Goal: Information Seeking & Learning: Learn about a topic

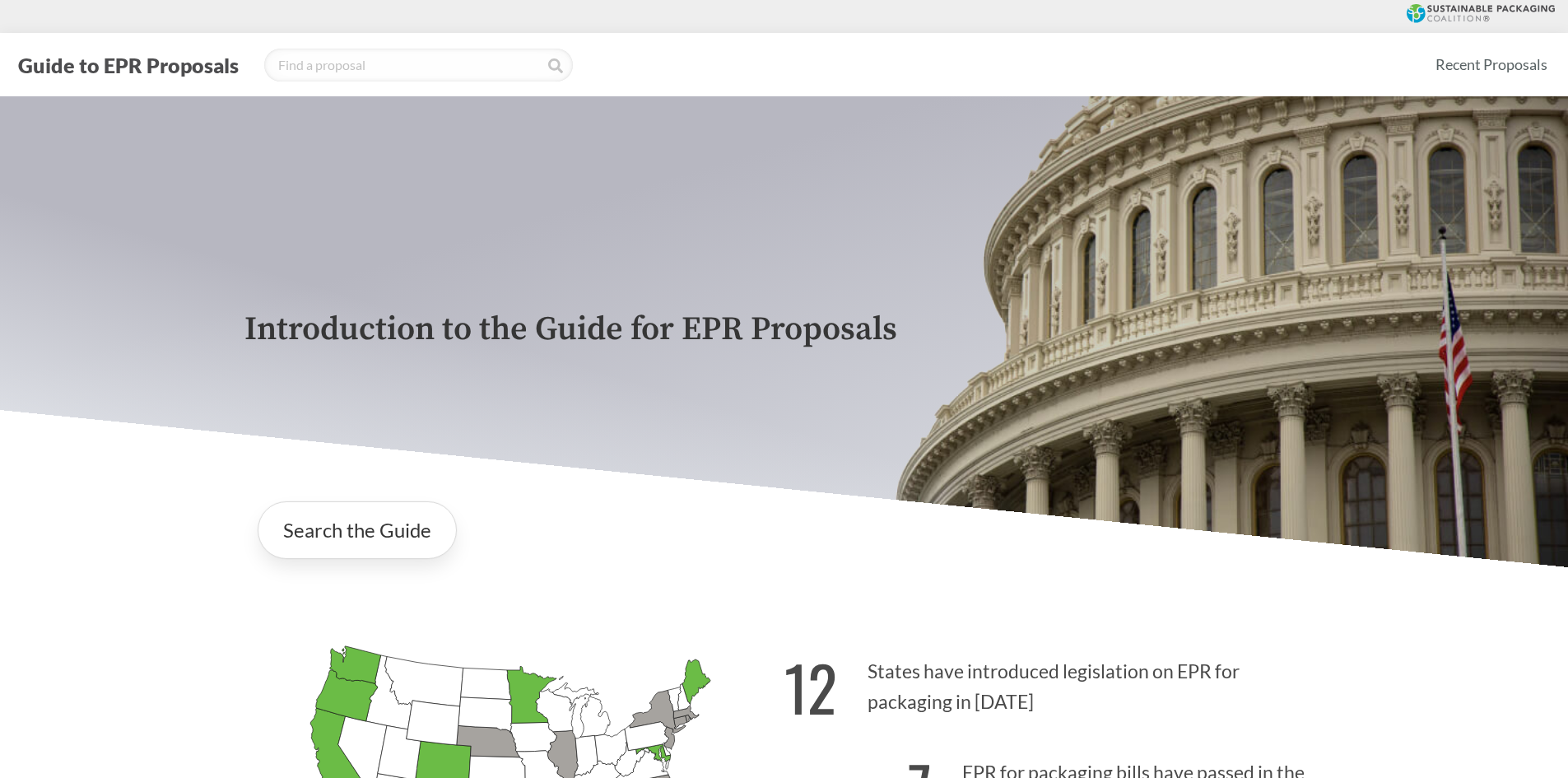
scroll to position [247, 0]
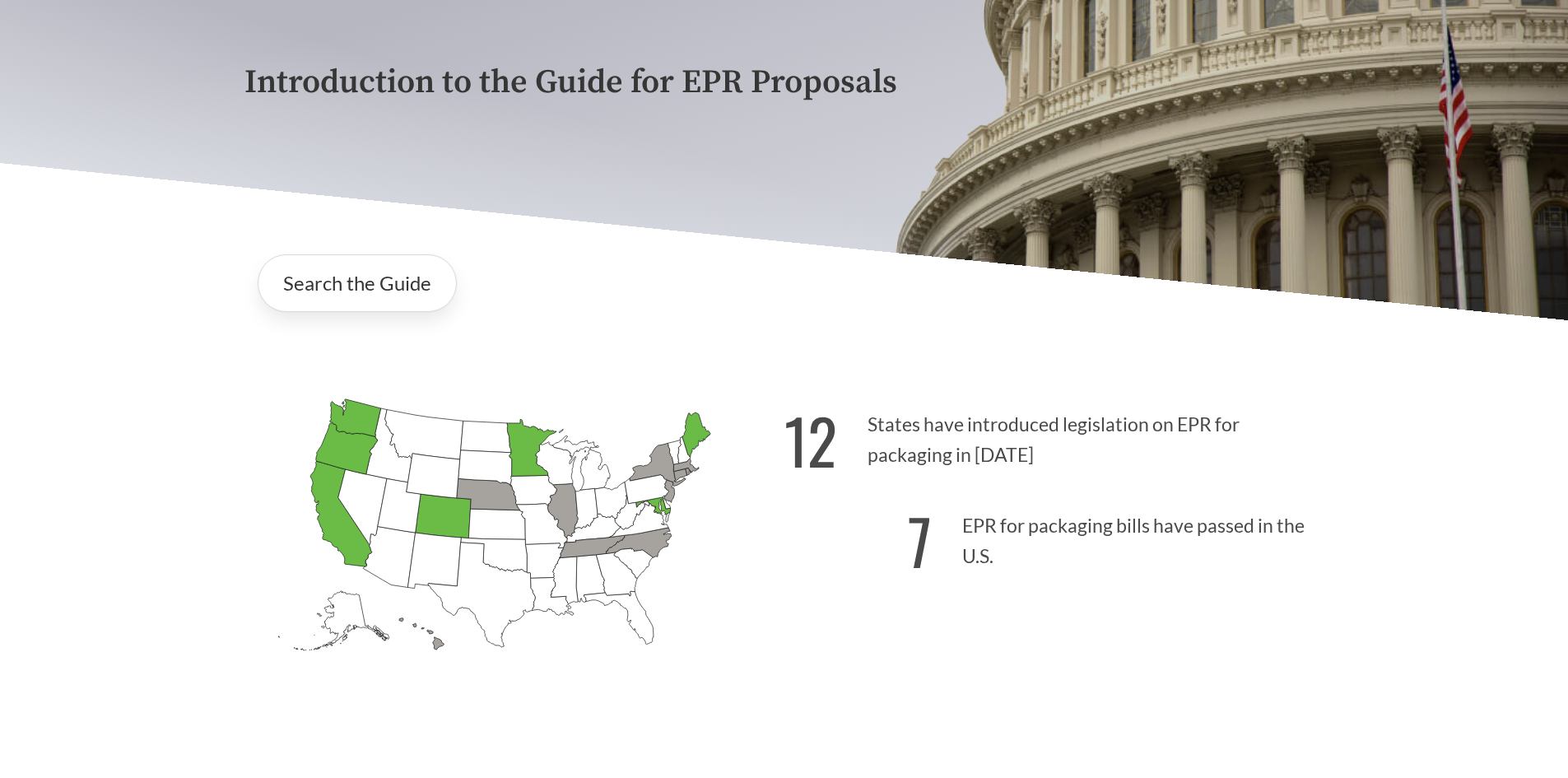
click at [695, 438] on icon "[US_STATE] Passed: 1" at bounding box center [695, 434] width 28 height 44
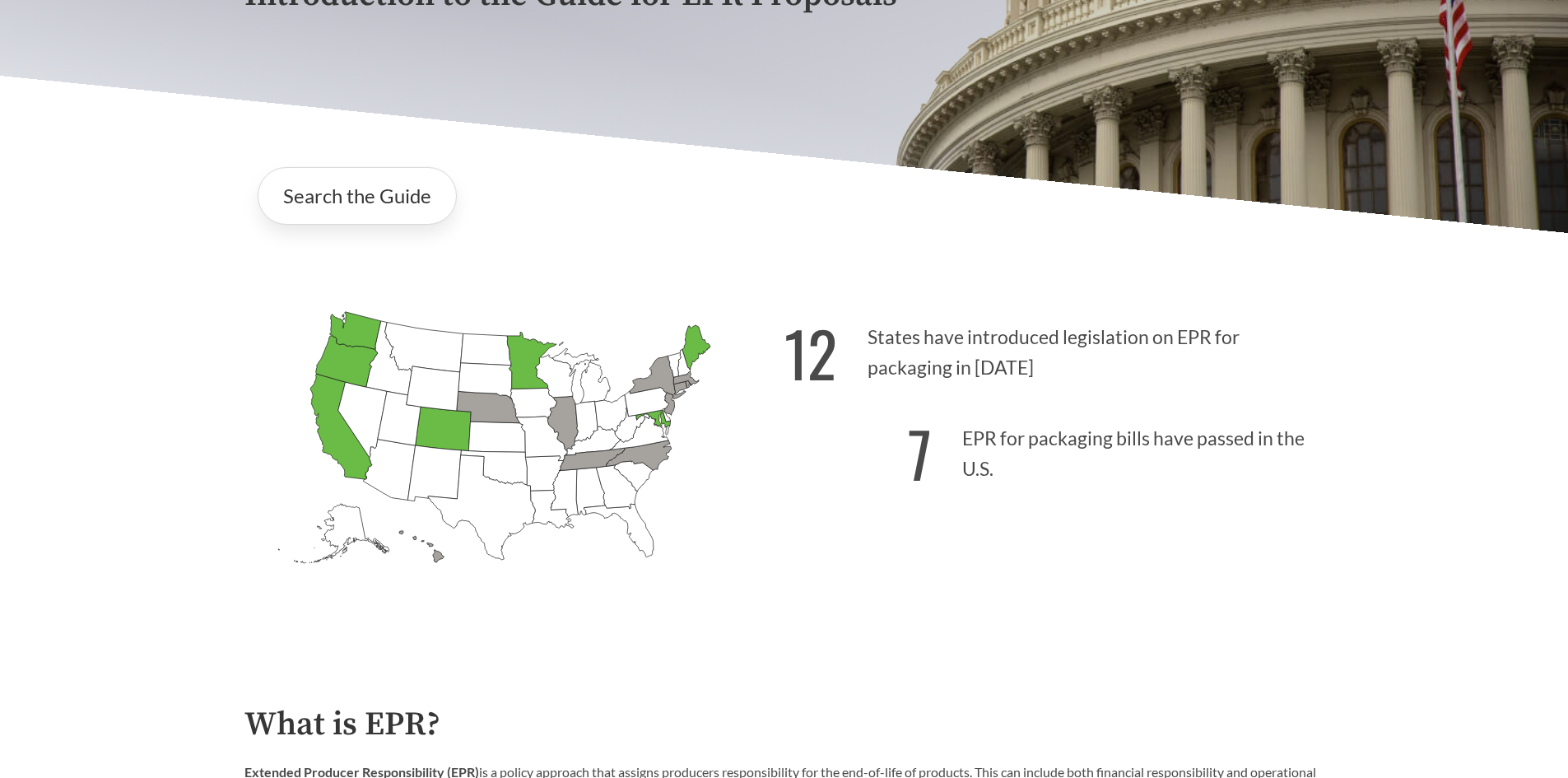
scroll to position [411, 0]
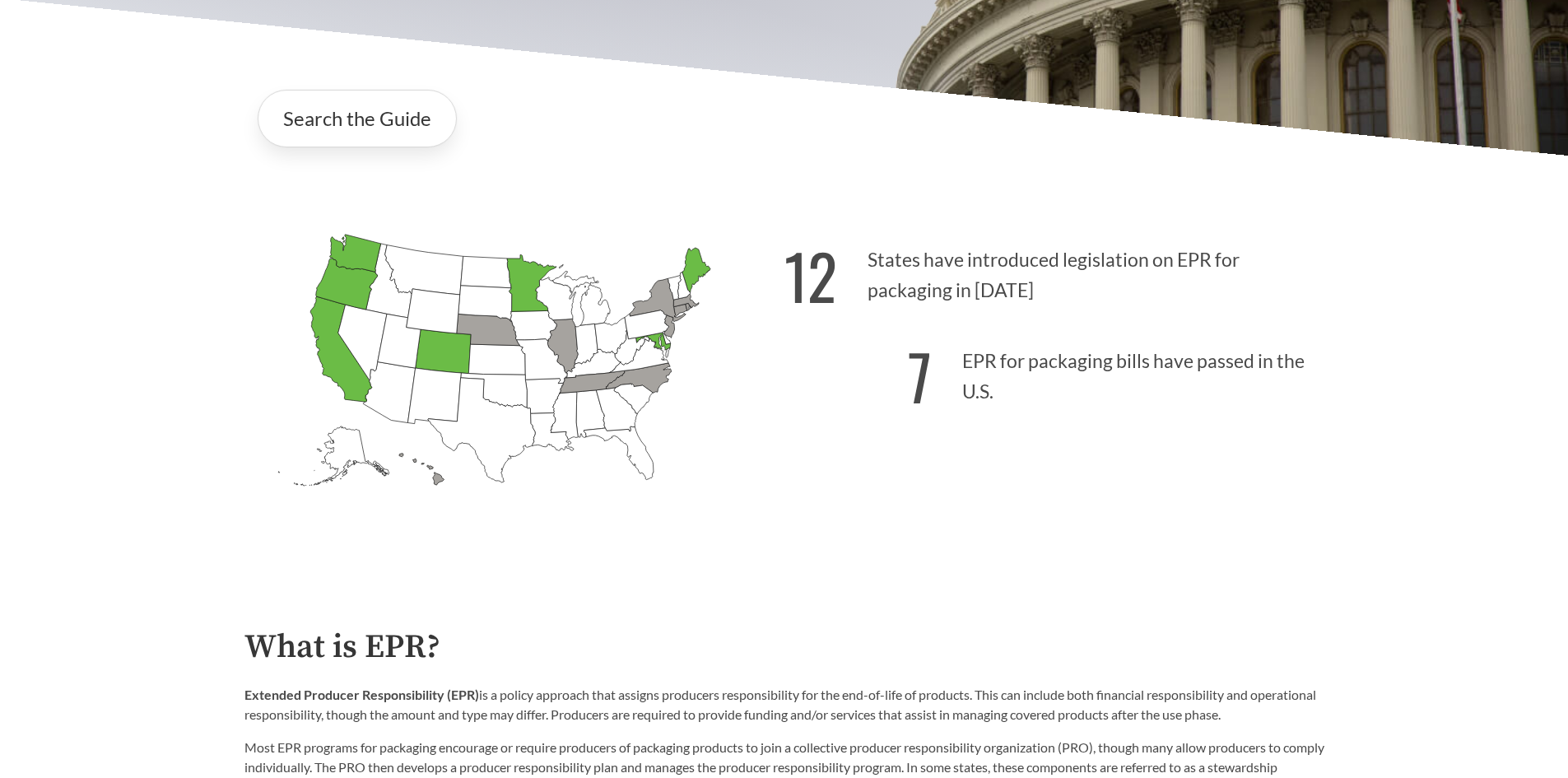
click at [478, 321] on icon "[US_STATE] Introduced: 1" at bounding box center [488, 329] width 64 height 31
click at [564, 338] on icon "[US_STATE] Introduced: 2" at bounding box center [563, 346] width 30 height 54
drag, startPoint x: 584, startPoint y: 394, endPoint x: 639, endPoint y: 386, distance: 55.6
click at [585, 393] on icon "[US_STATE] Introduced: 2" at bounding box center [592, 381] width 65 height 23
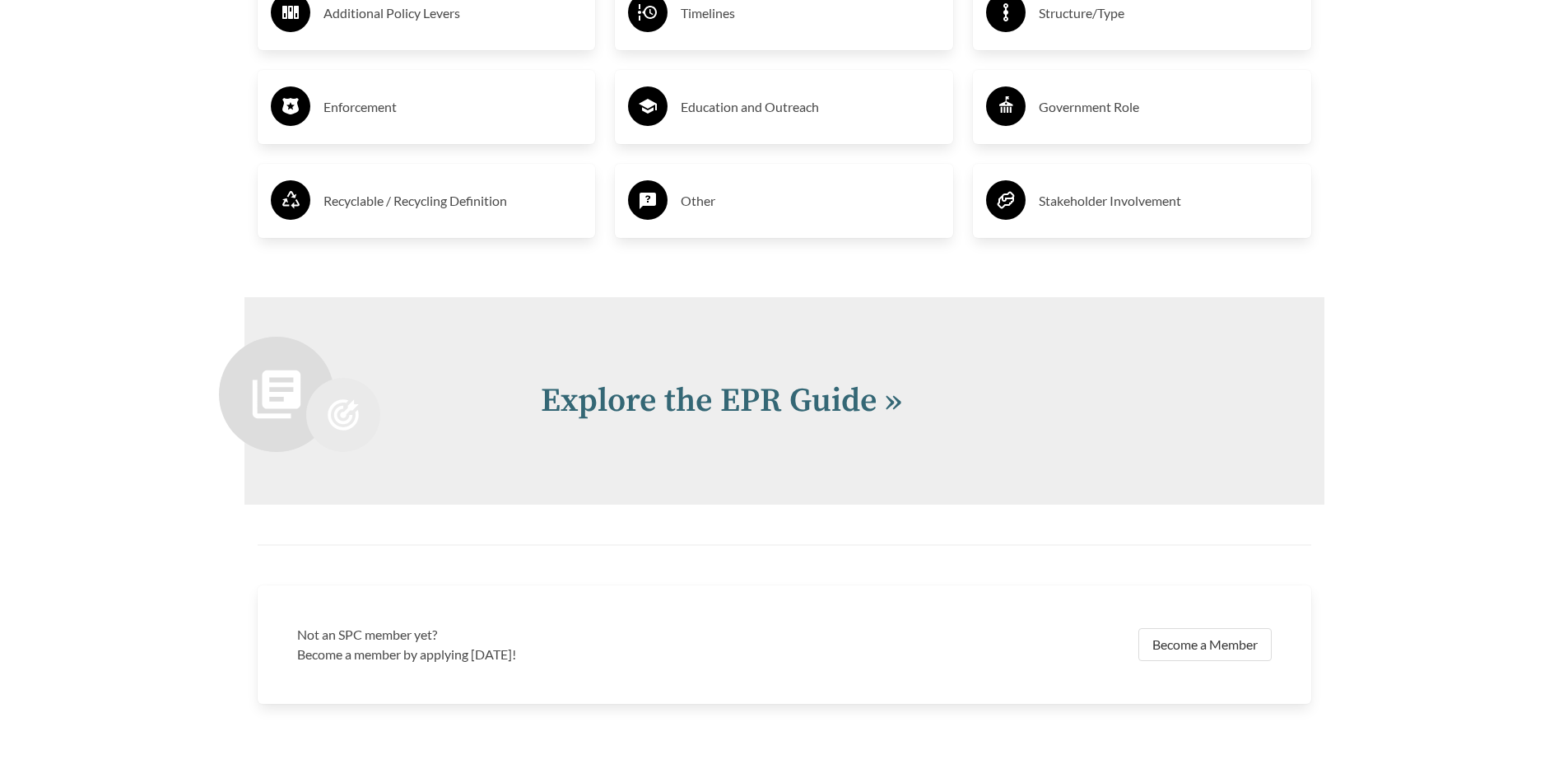
scroll to position [3605, 0]
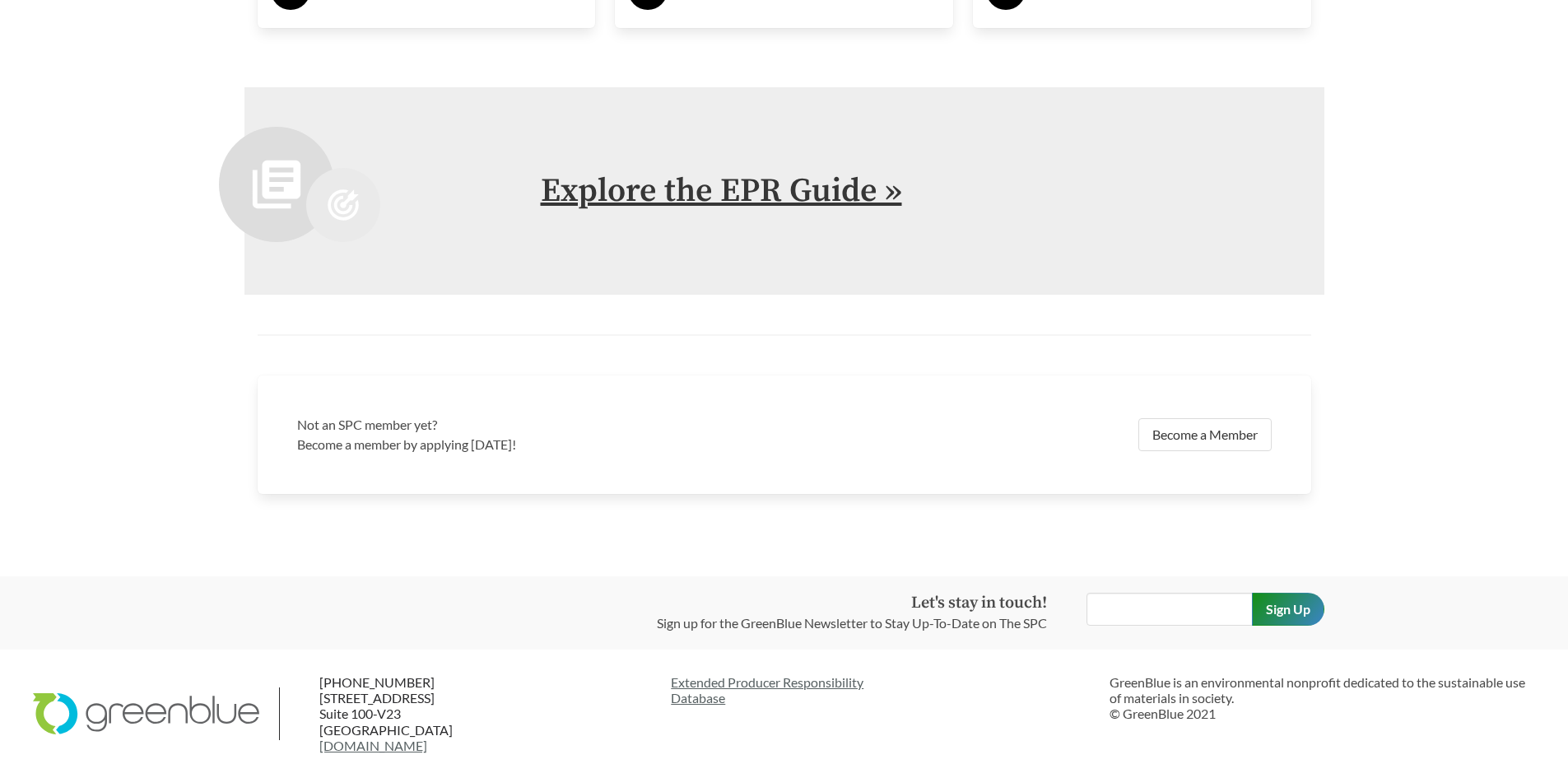
click at [626, 180] on link "Explore the EPR Guide »" at bounding box center [721, 191] width 361 height 41
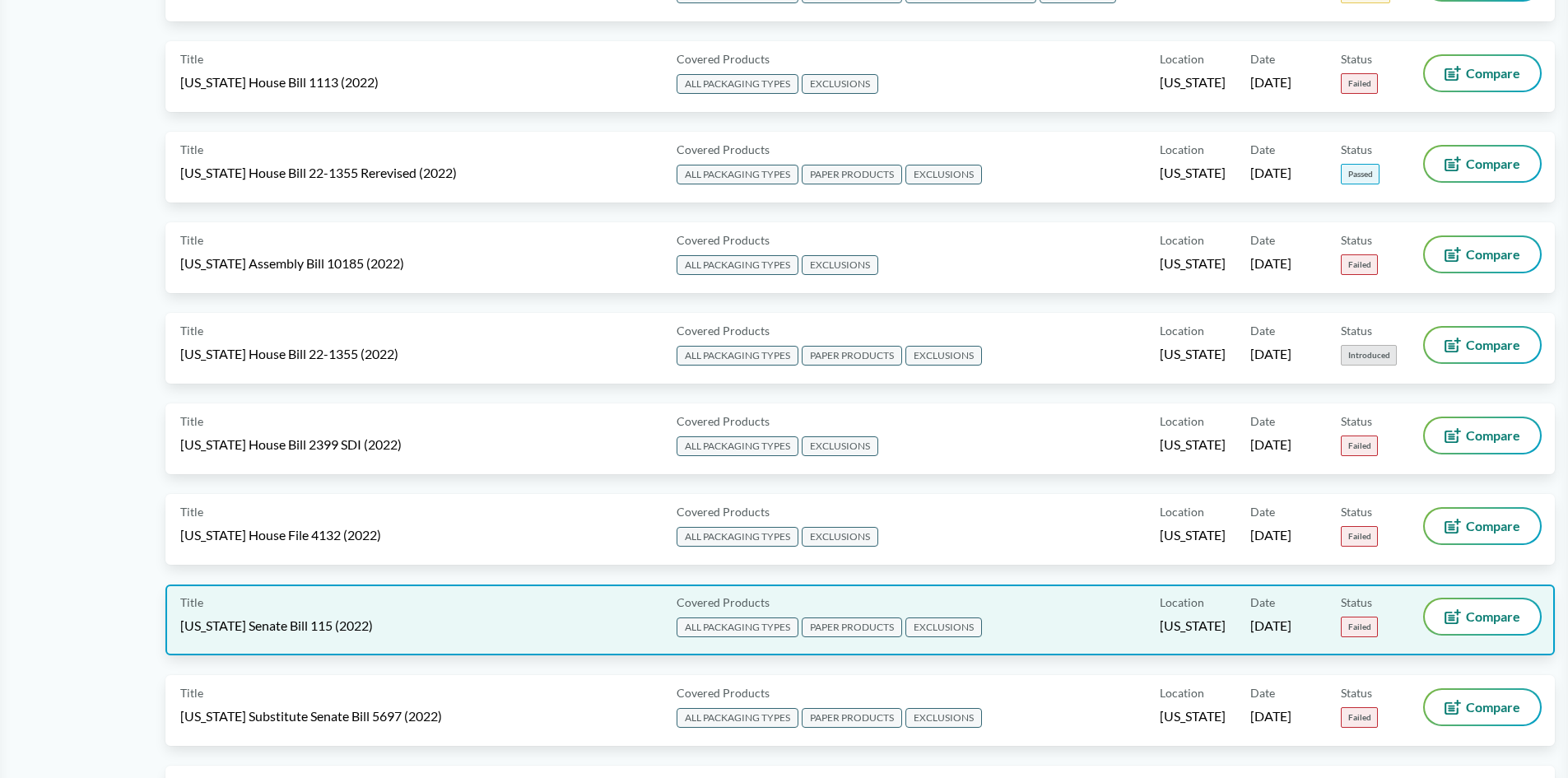
scroll to position [6008, 0]
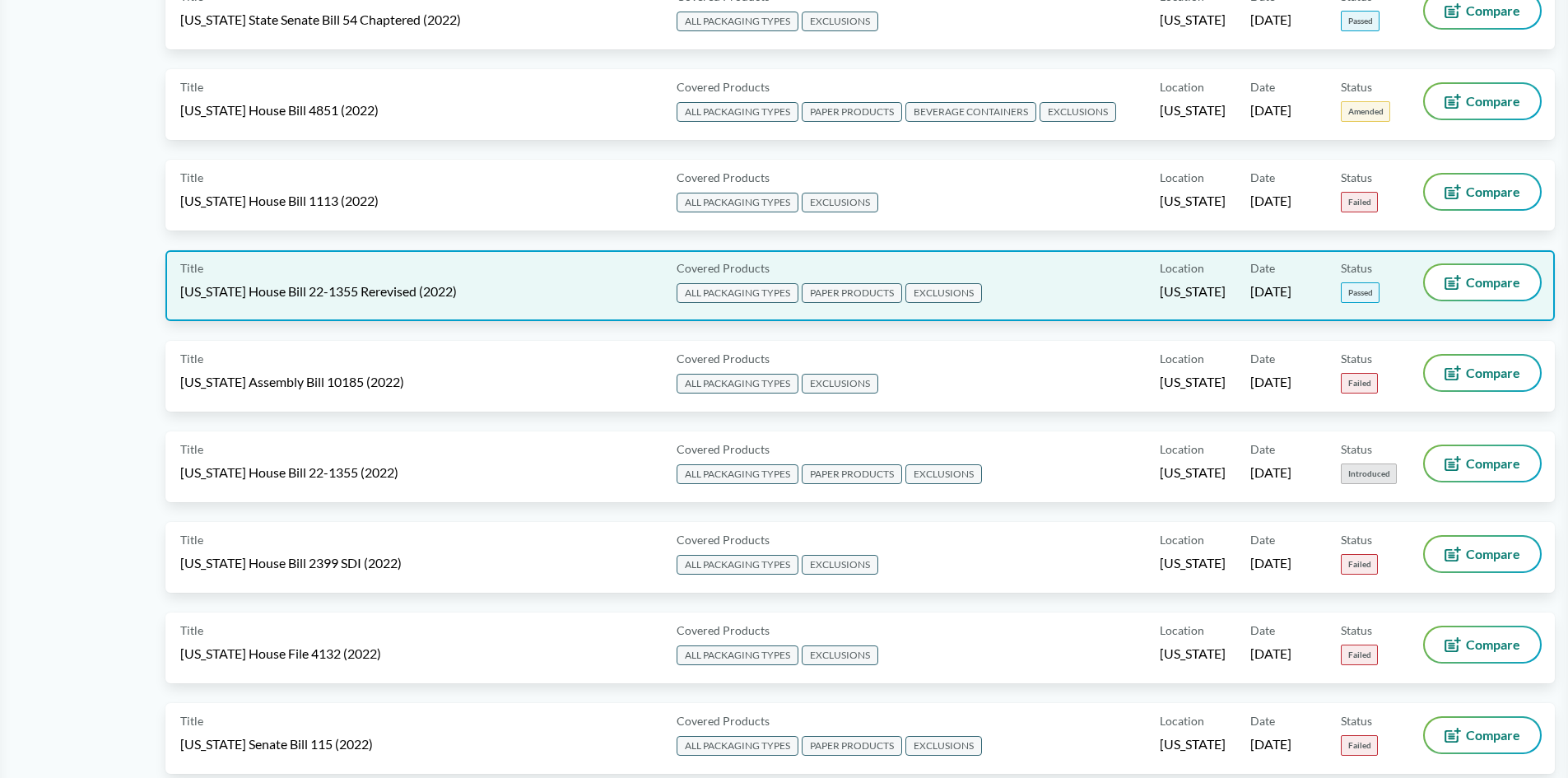
click at [304, 304] on div "Title [US_STATE] House Bill 22-1355 Rerevised (2022)" at bounding box center [425, 285] width 490 height 41
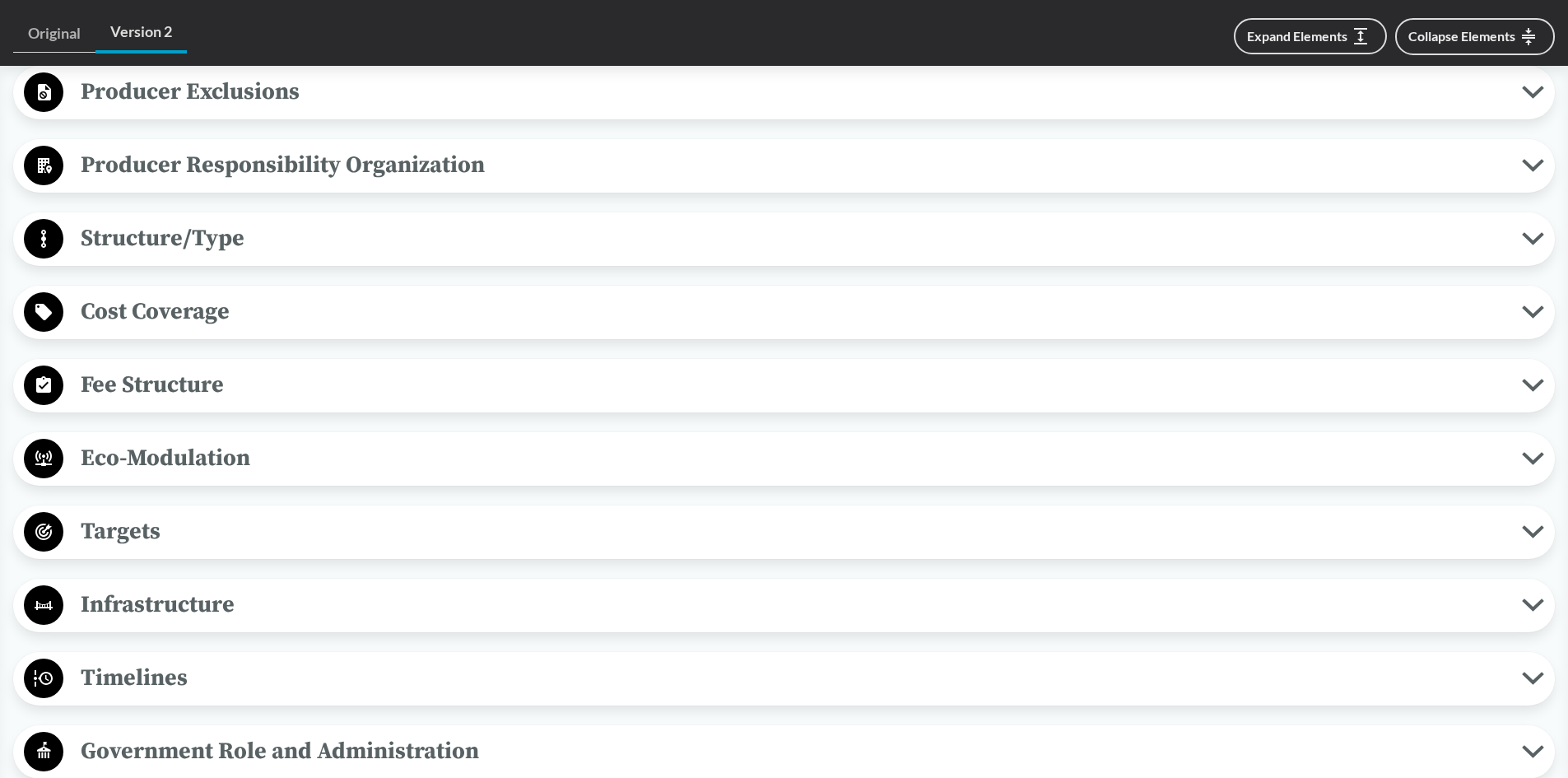
scroll to position [1234, 0]
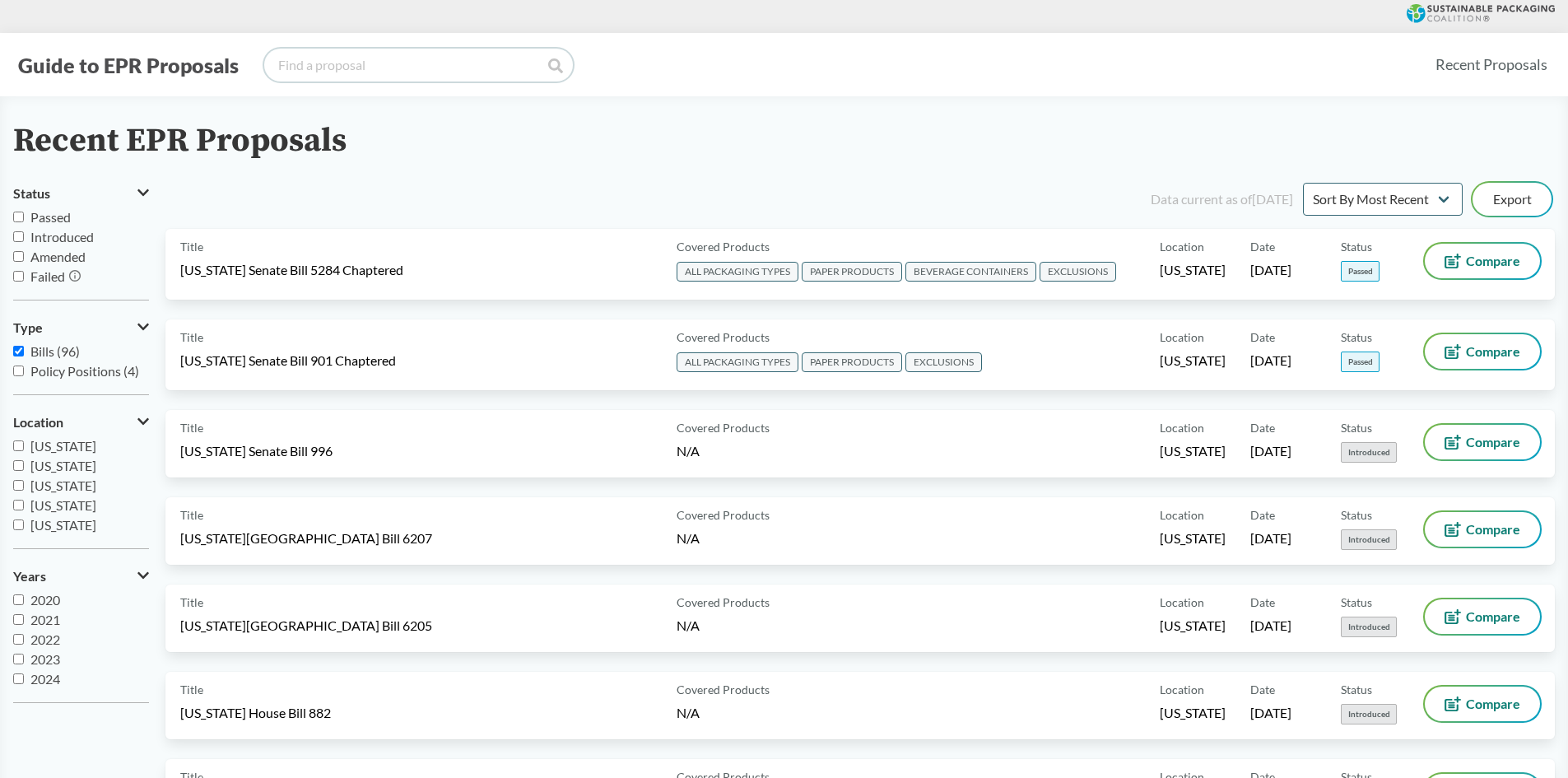
click at [309, 64] on input "search" at bounding box center [418, 64] width 308 height 33
type input "[US_STATE]"
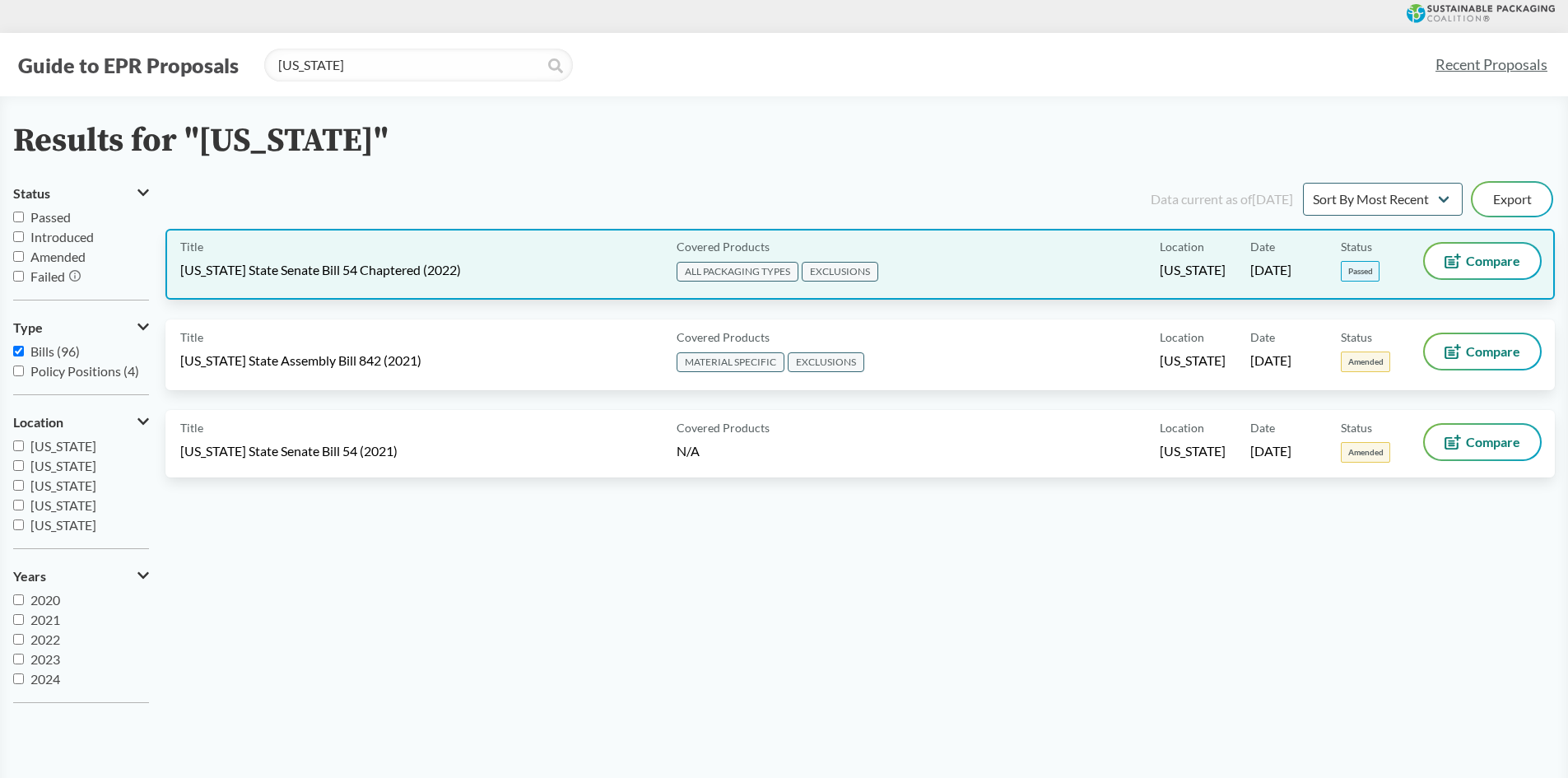
click at [413, 257] on div "Title [US_STATE] State Senate Bill 54 Chaptered (2022)" at bounding box center [425, 264] width 490 height 41
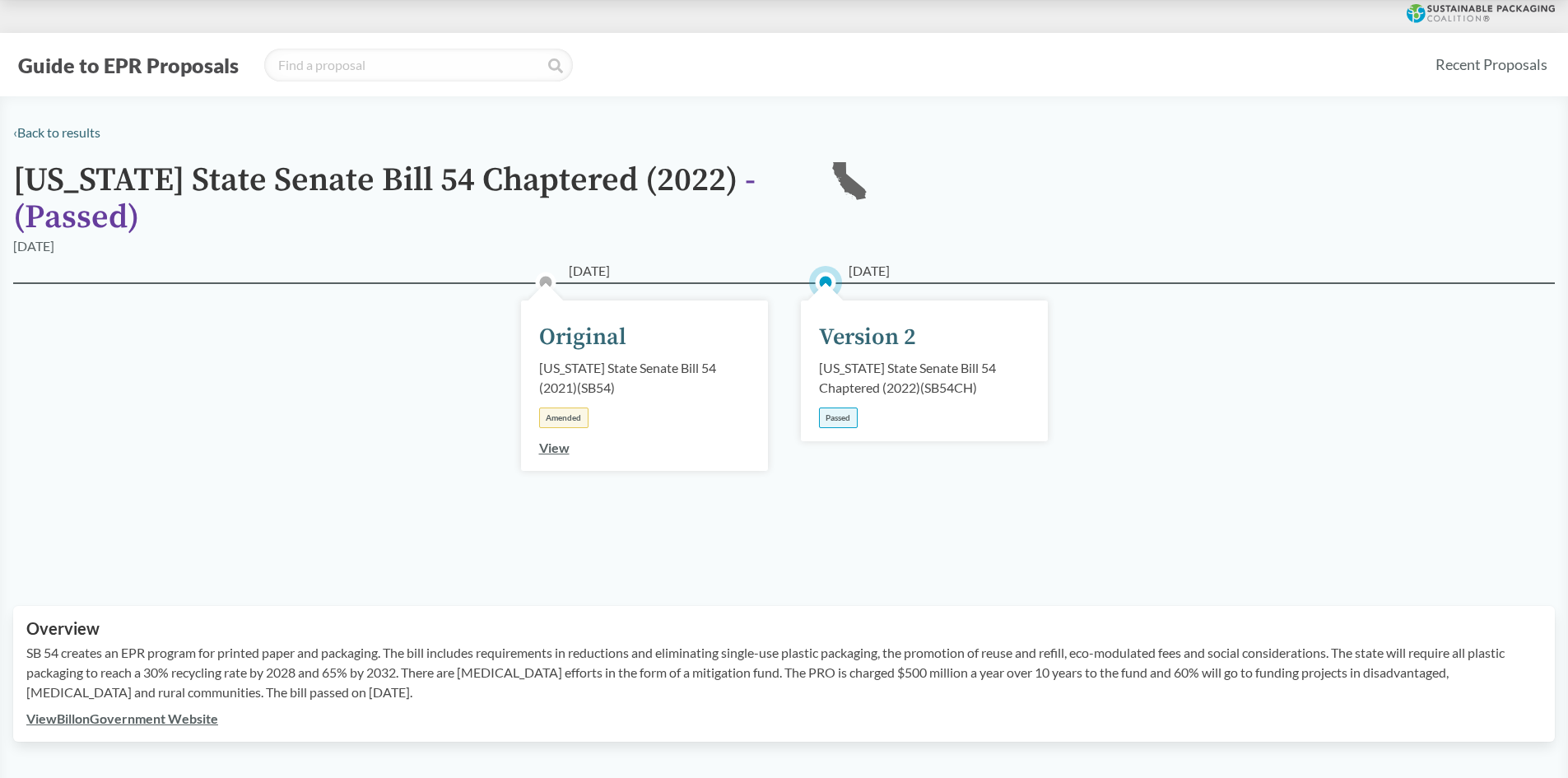
click at [350, 678] on p "SB 54 creates an EPR program for printed paper and packaging. The bill includes…" at bounding box center [784, 672] width 1515 height 59
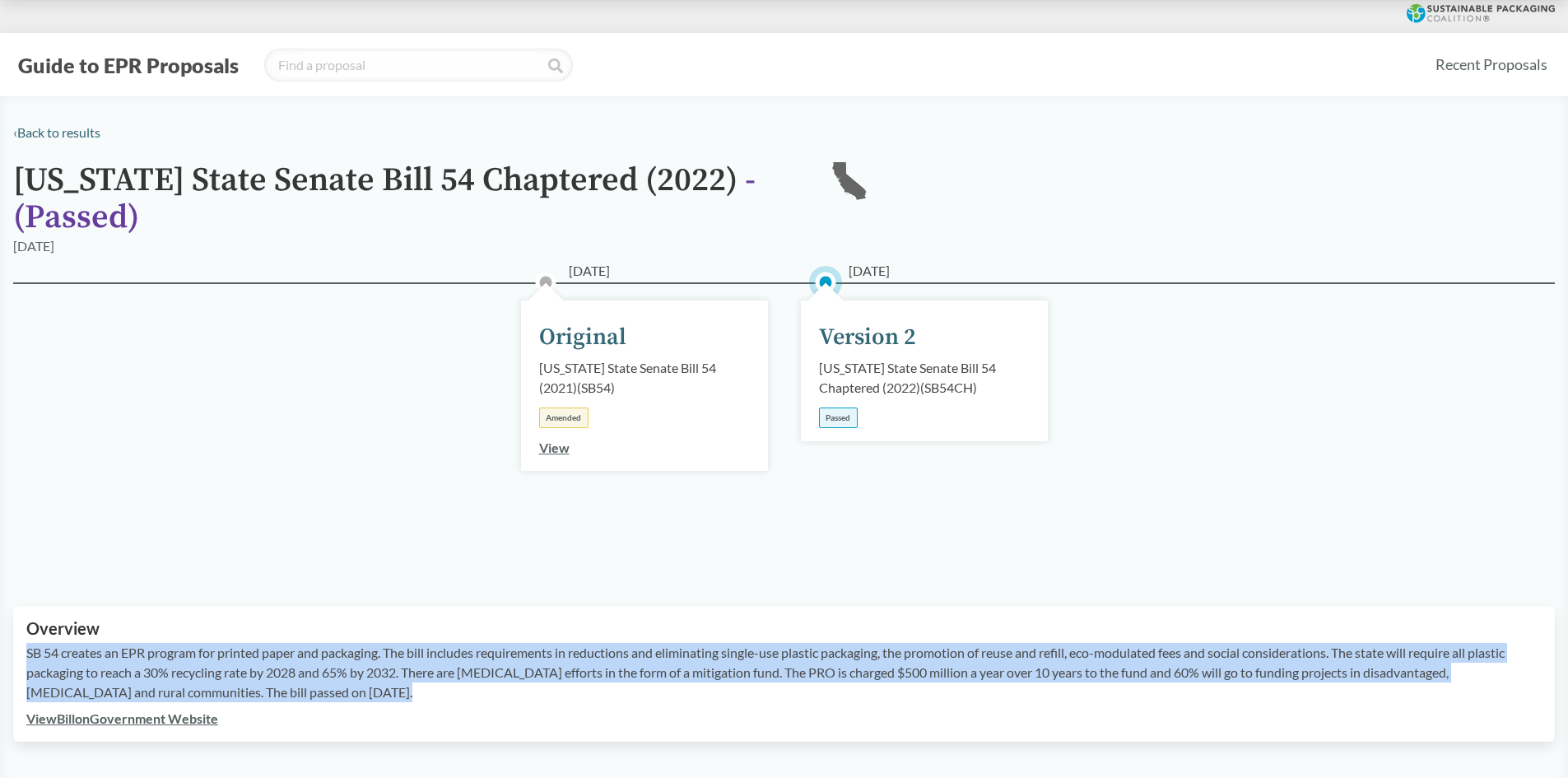
click at [350, 678] on p "SB 54 creates an EPR program for printed paper and packaging. The bill includes…" at bounding box center [784, 672] width 1515 height 59
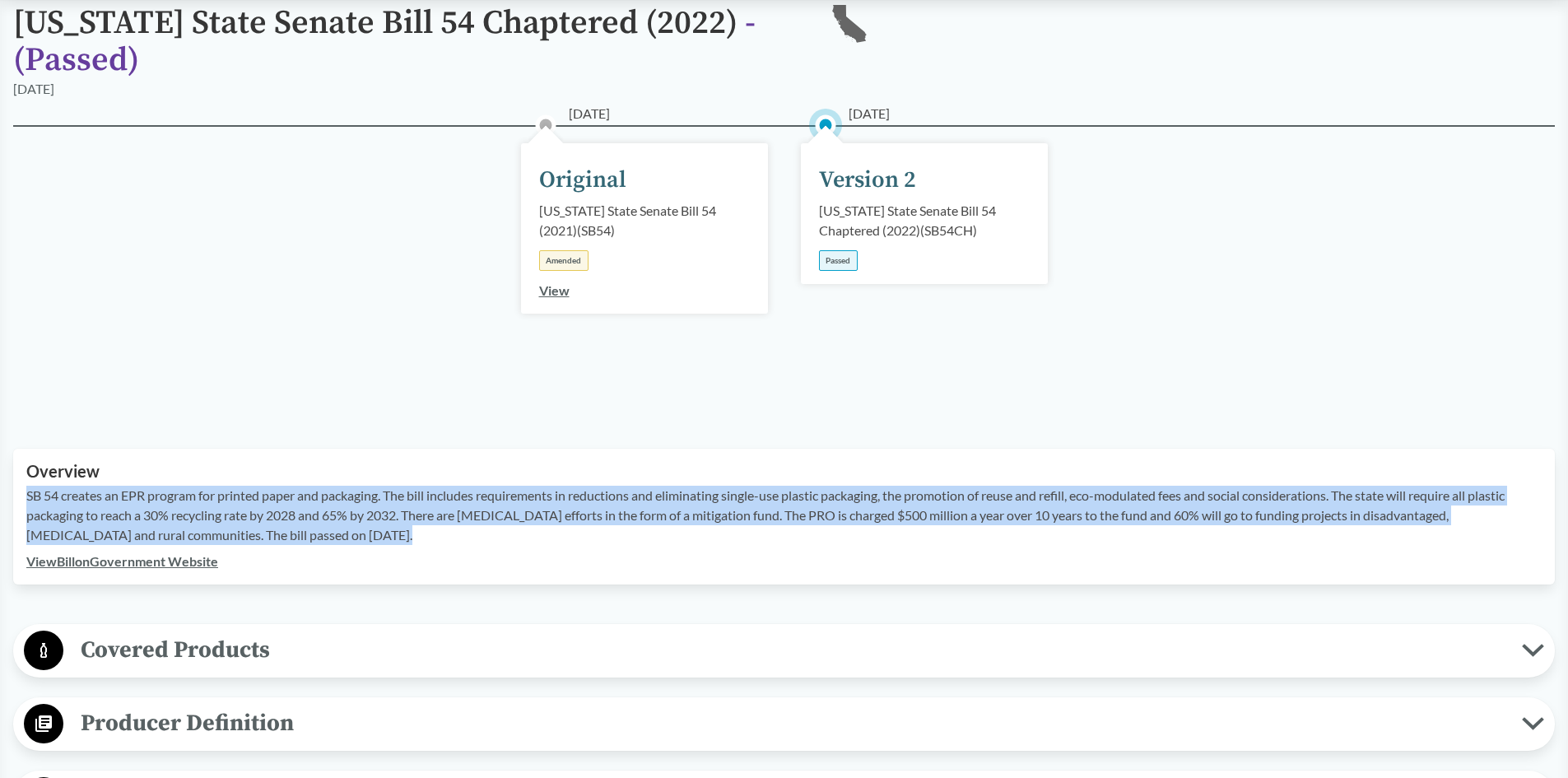
scroll to position [165, 0]
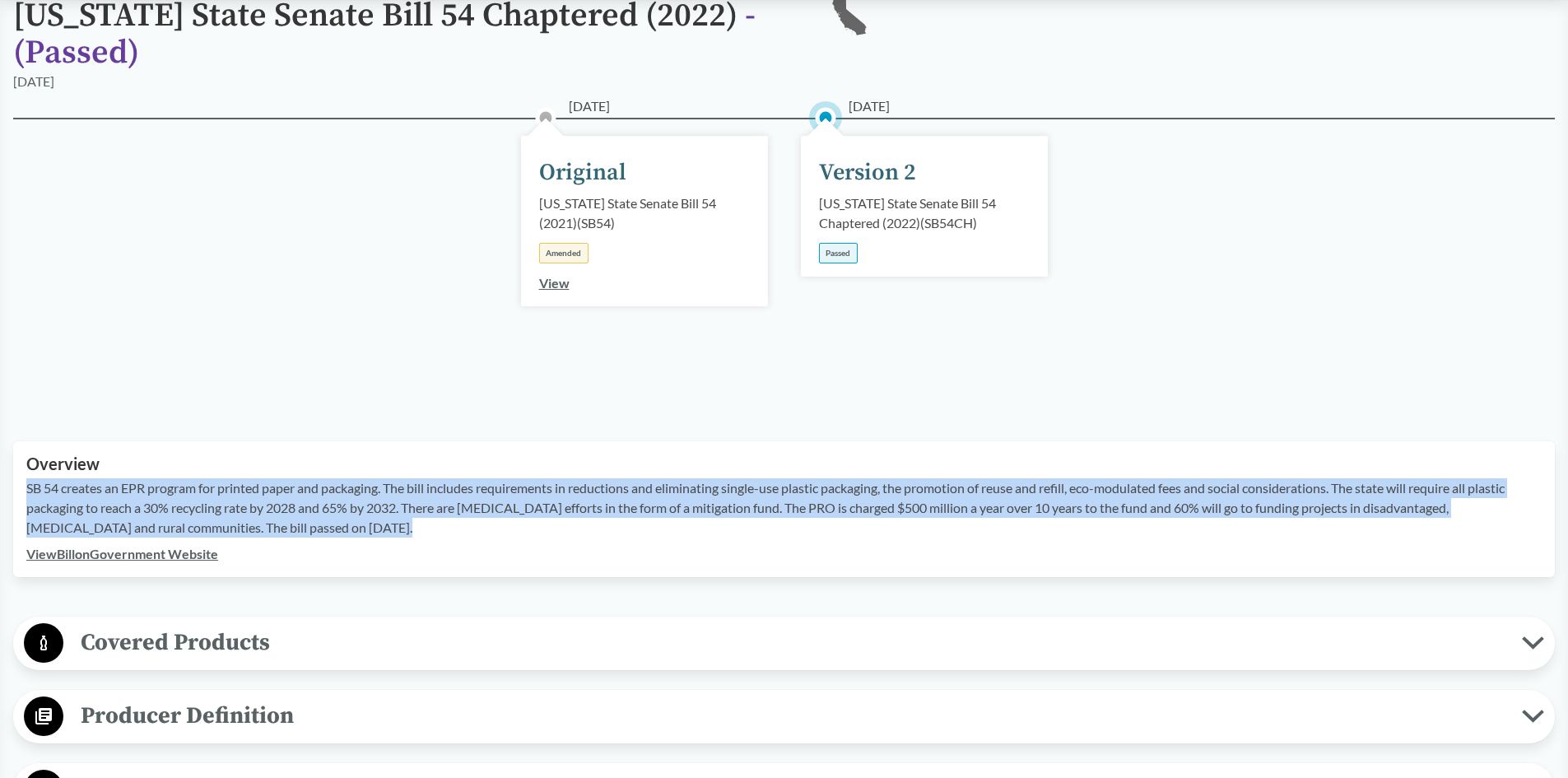
click at [263, 709] on span "Producer Definition" at bounding box center [792, 715] width 1459 height 37
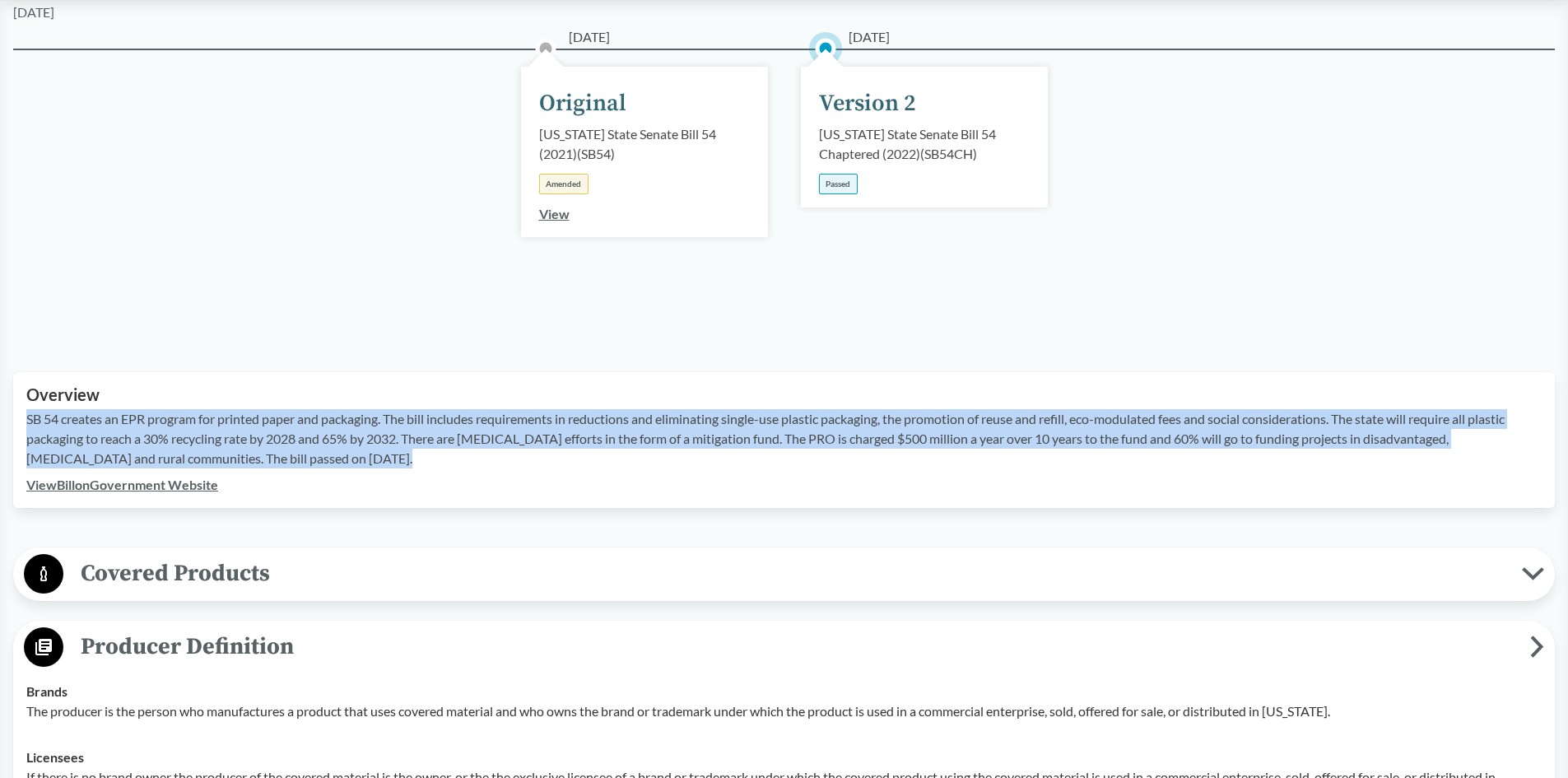
scroll to position [329, 0]
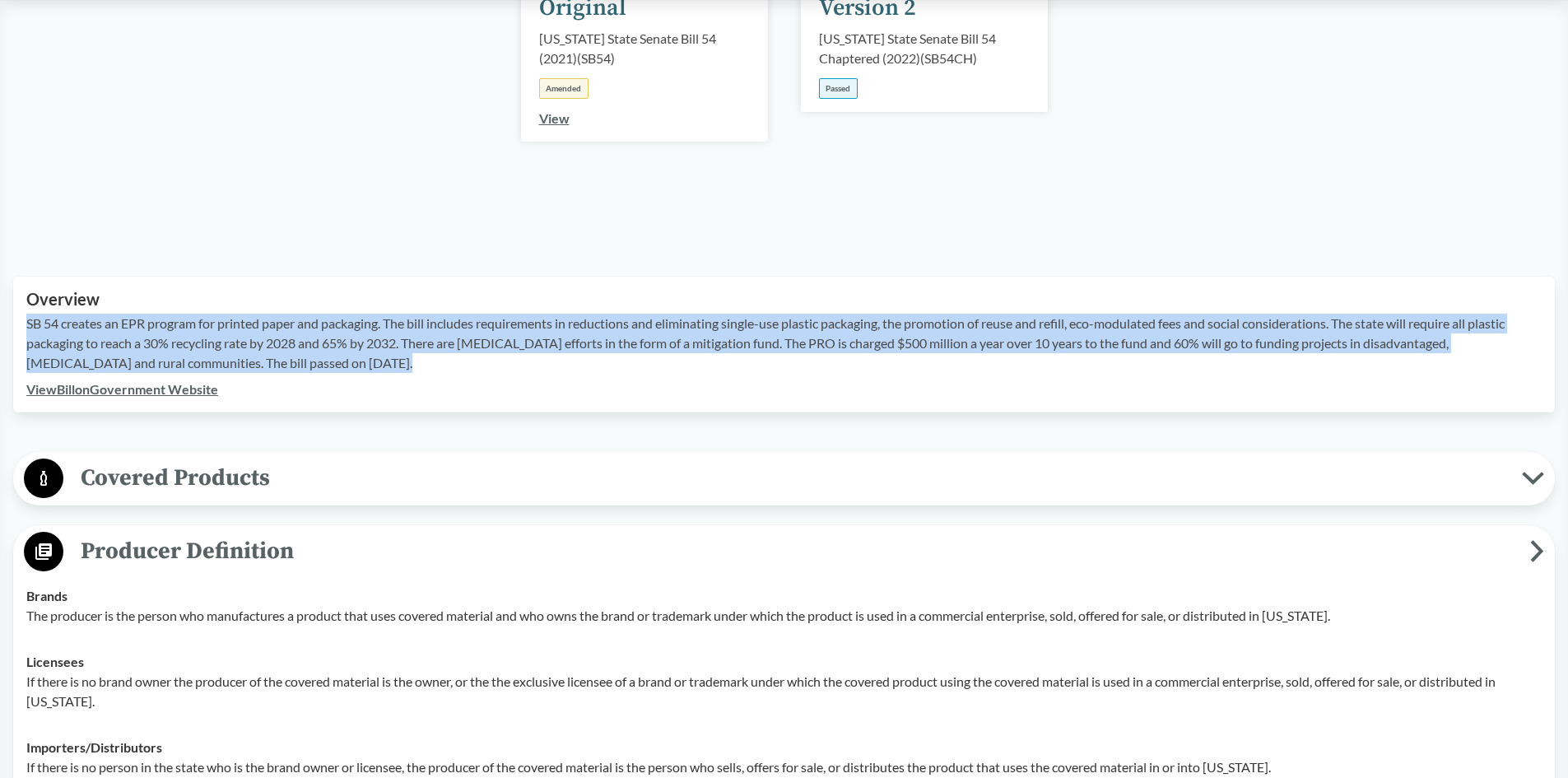
click at [284, 553] on span "Producer Definition" at bounding box center [797, 551] width 1467 height 37
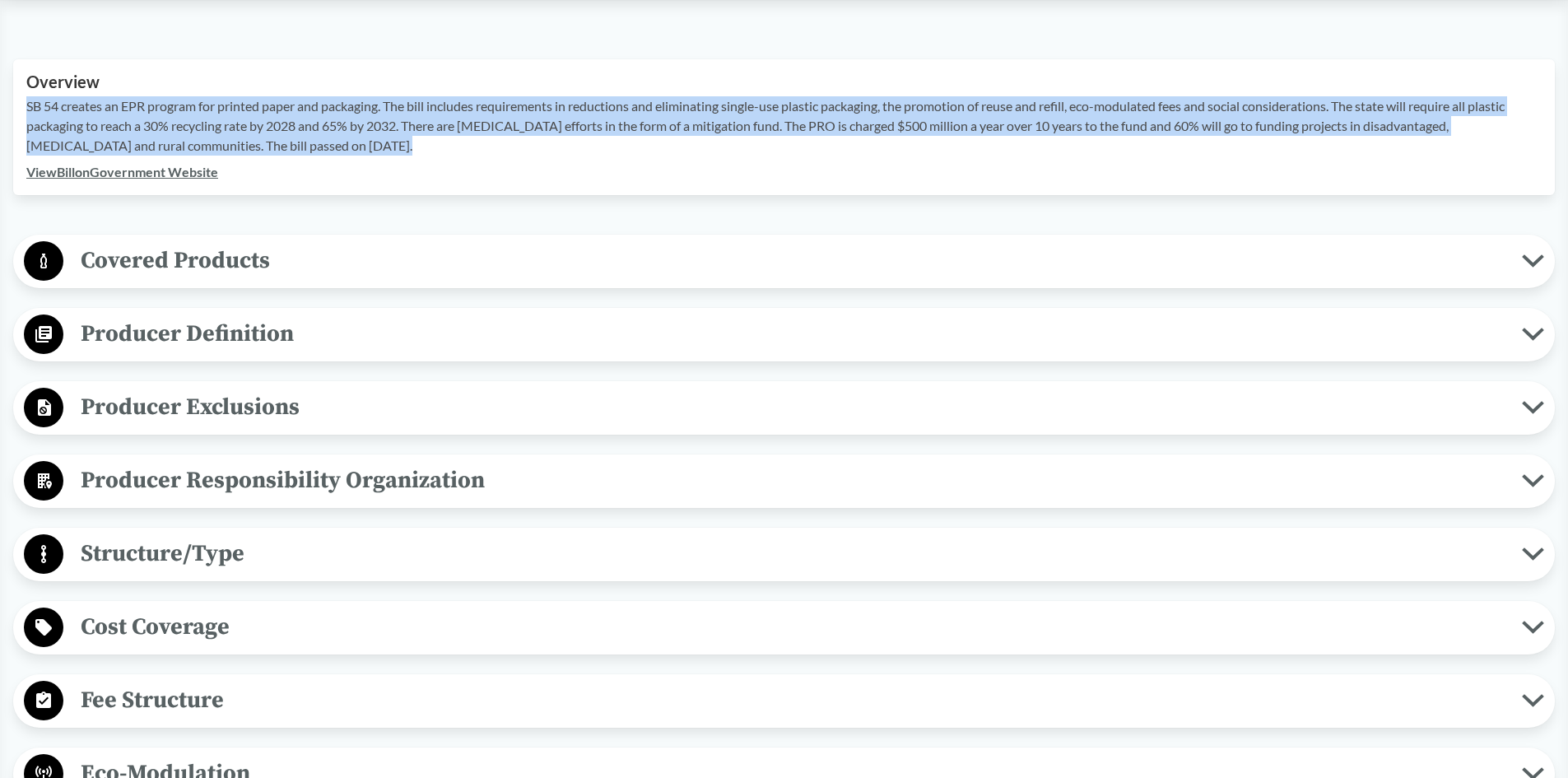
scroll to position [576, 0]
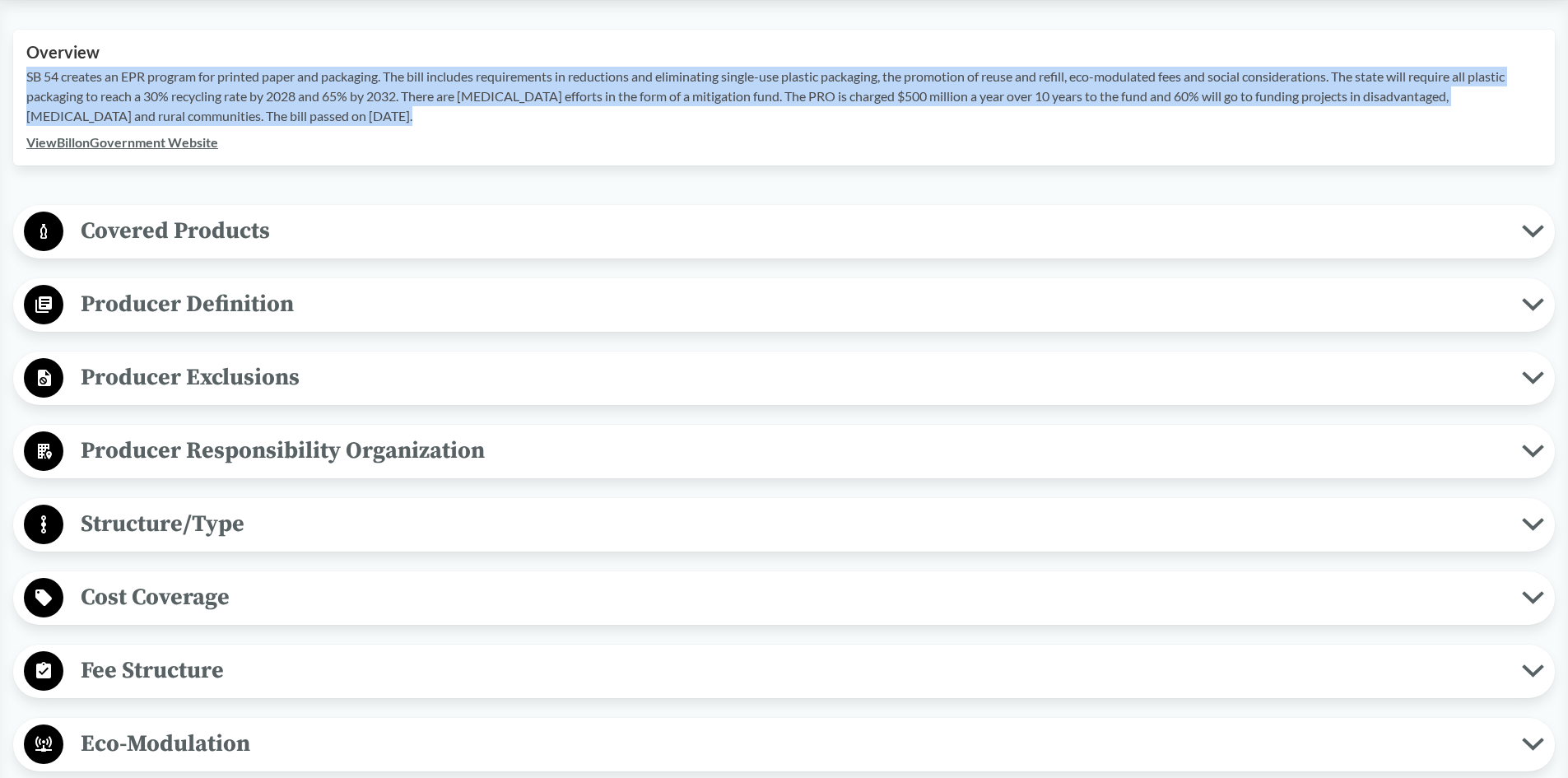
click at [148, 669] on span "Fee Structure" at bounding box center [792, 670] width 1459 height 37
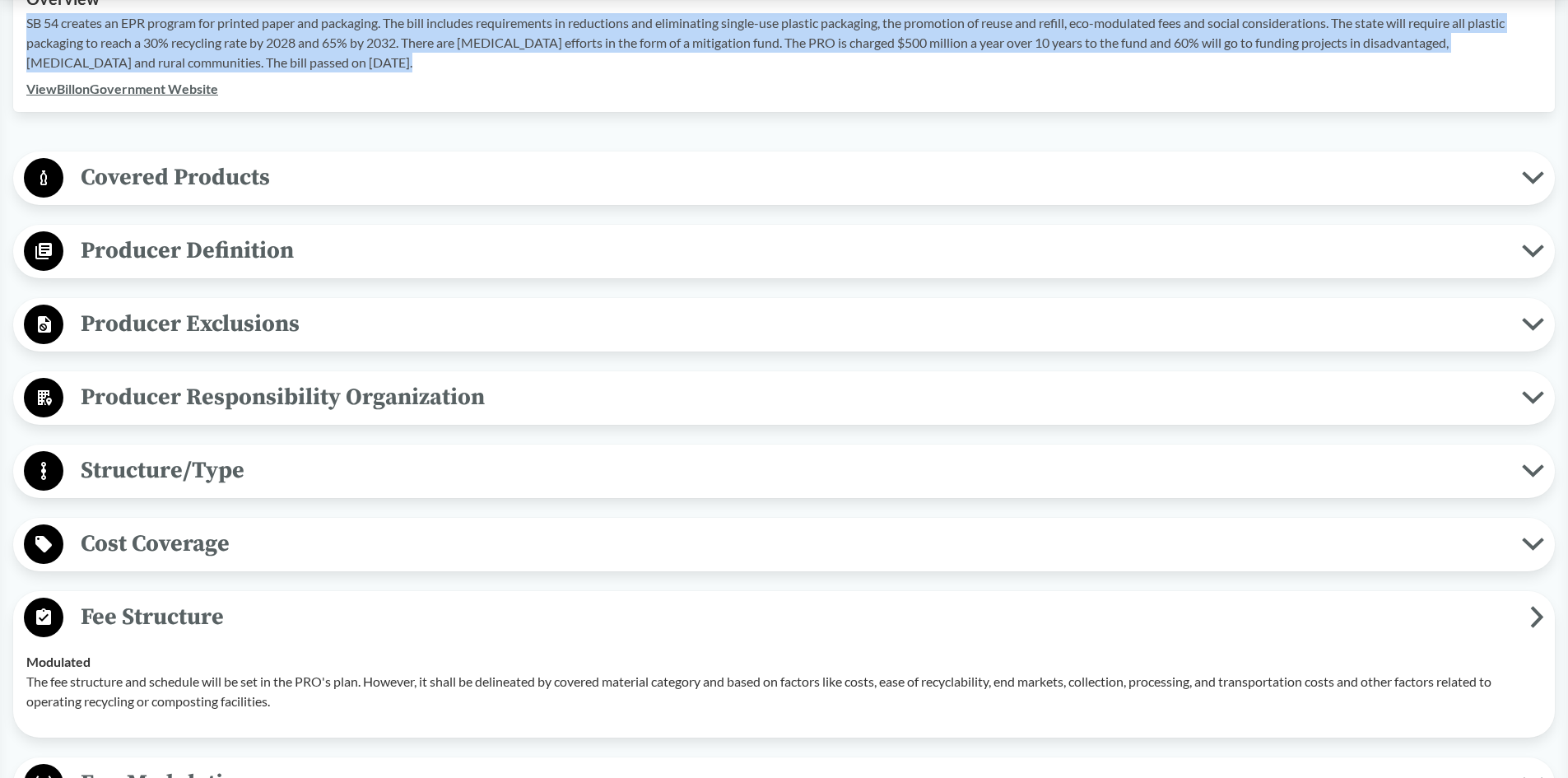
scroll to position [659, 0]
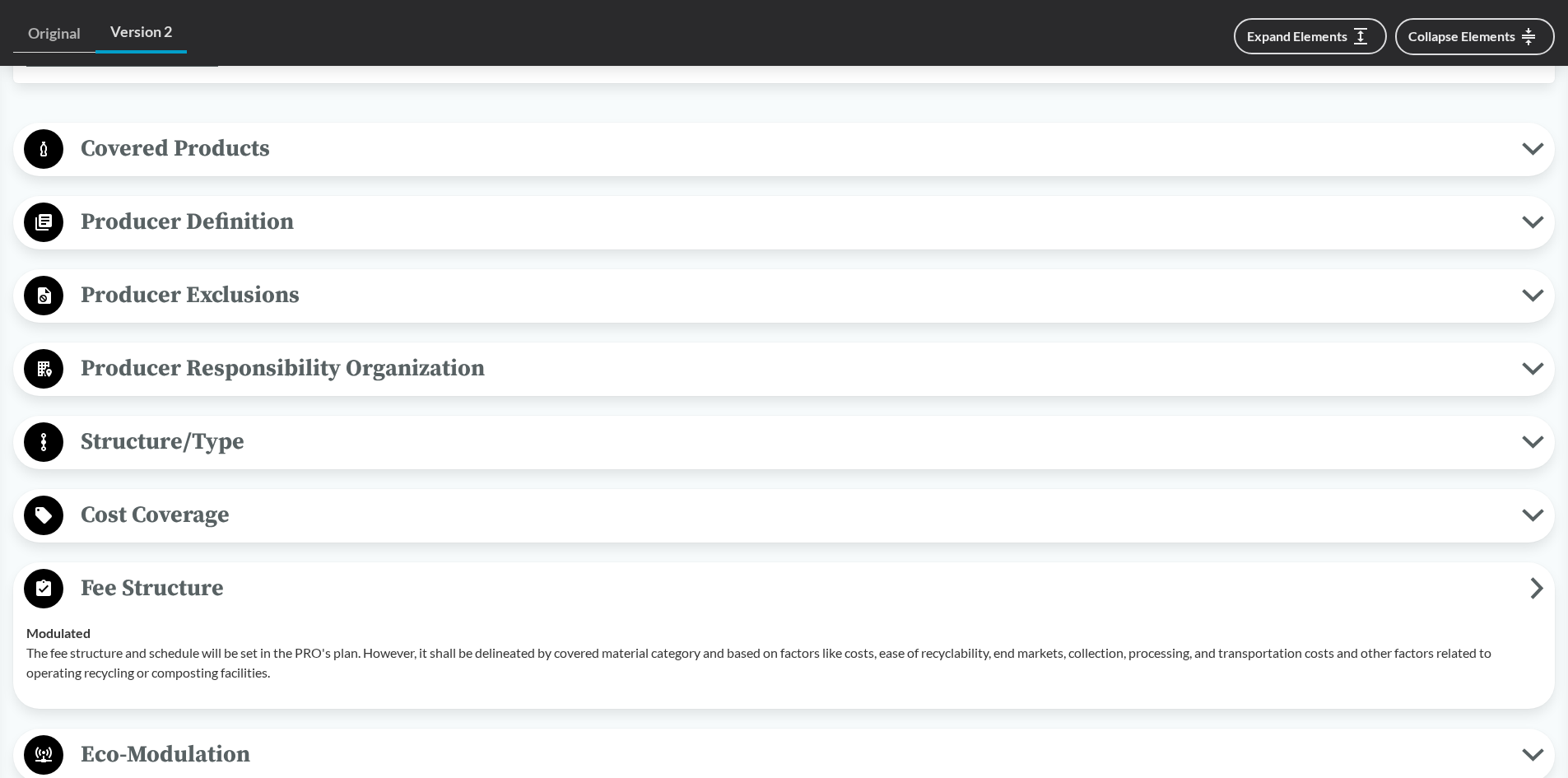
click at [114, 587] on span "Fee Structure" at bounding box center [797, 588] width 1467 height 37
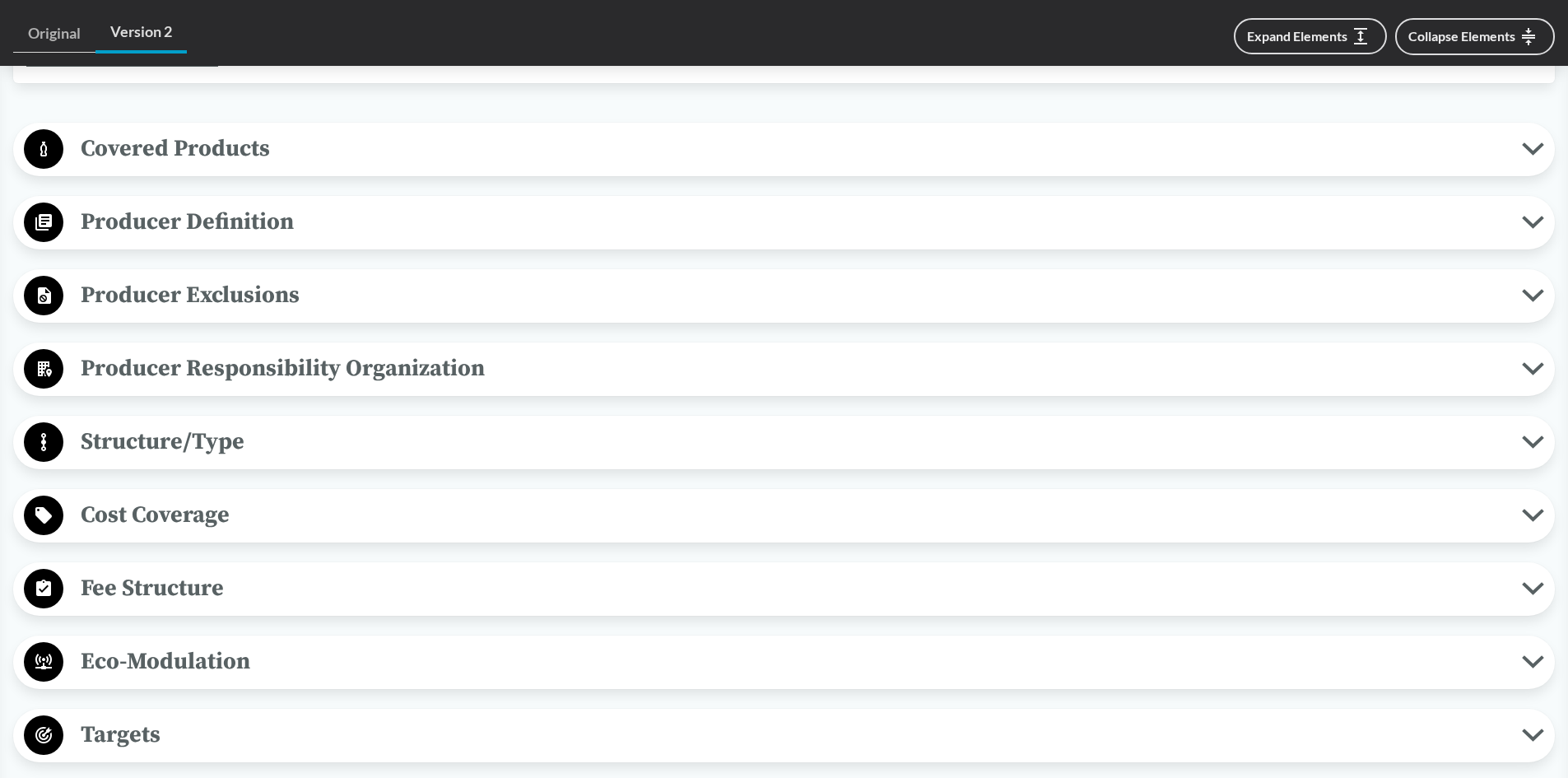
click at [105, 506] on span "Cost Coverage" at bounding box center [792, 515] width 1459 height 37
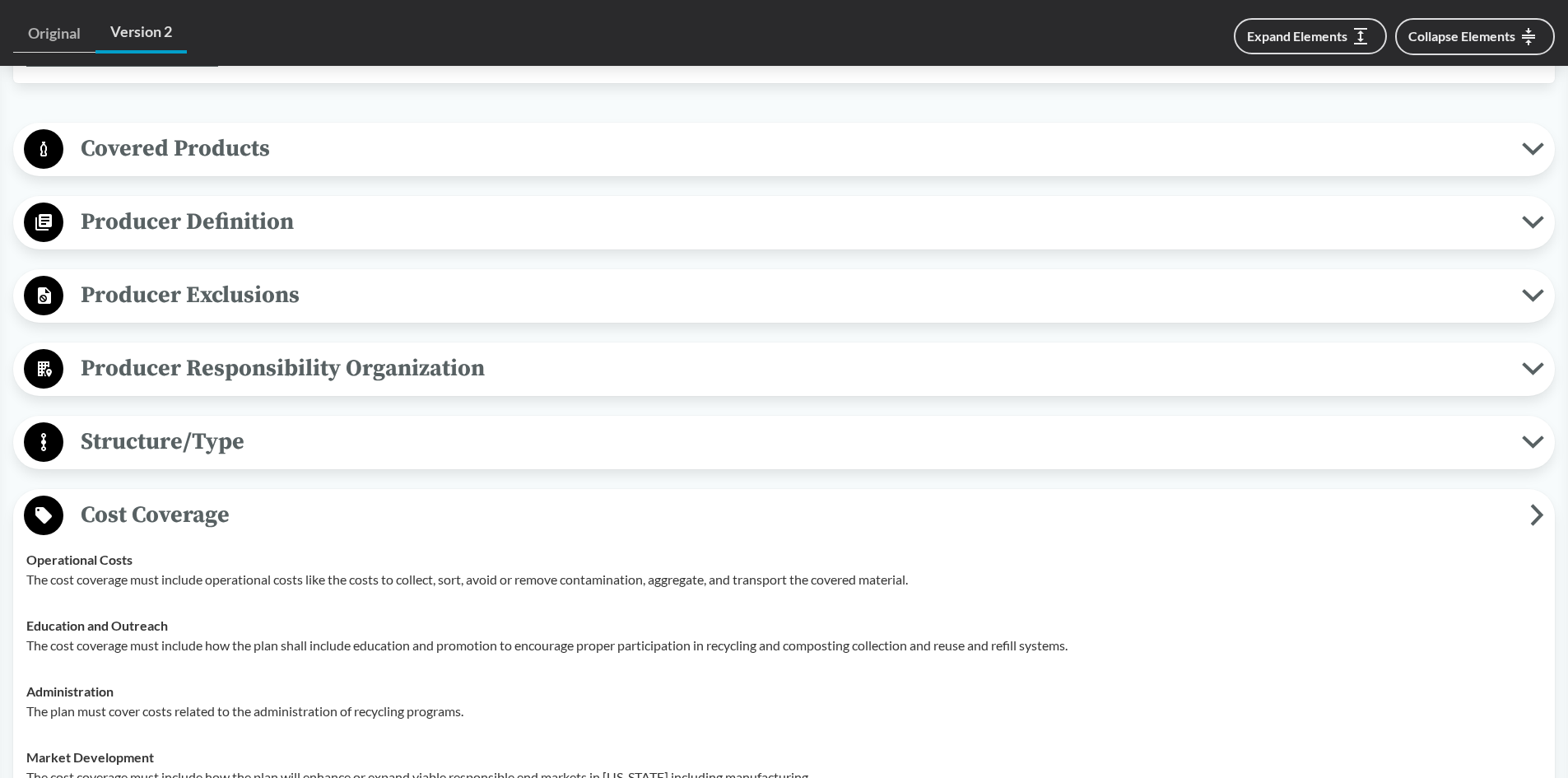
click at [105, 506] on span "Cost Coverage" at bounding box center [797, 515] width 1467 height 37
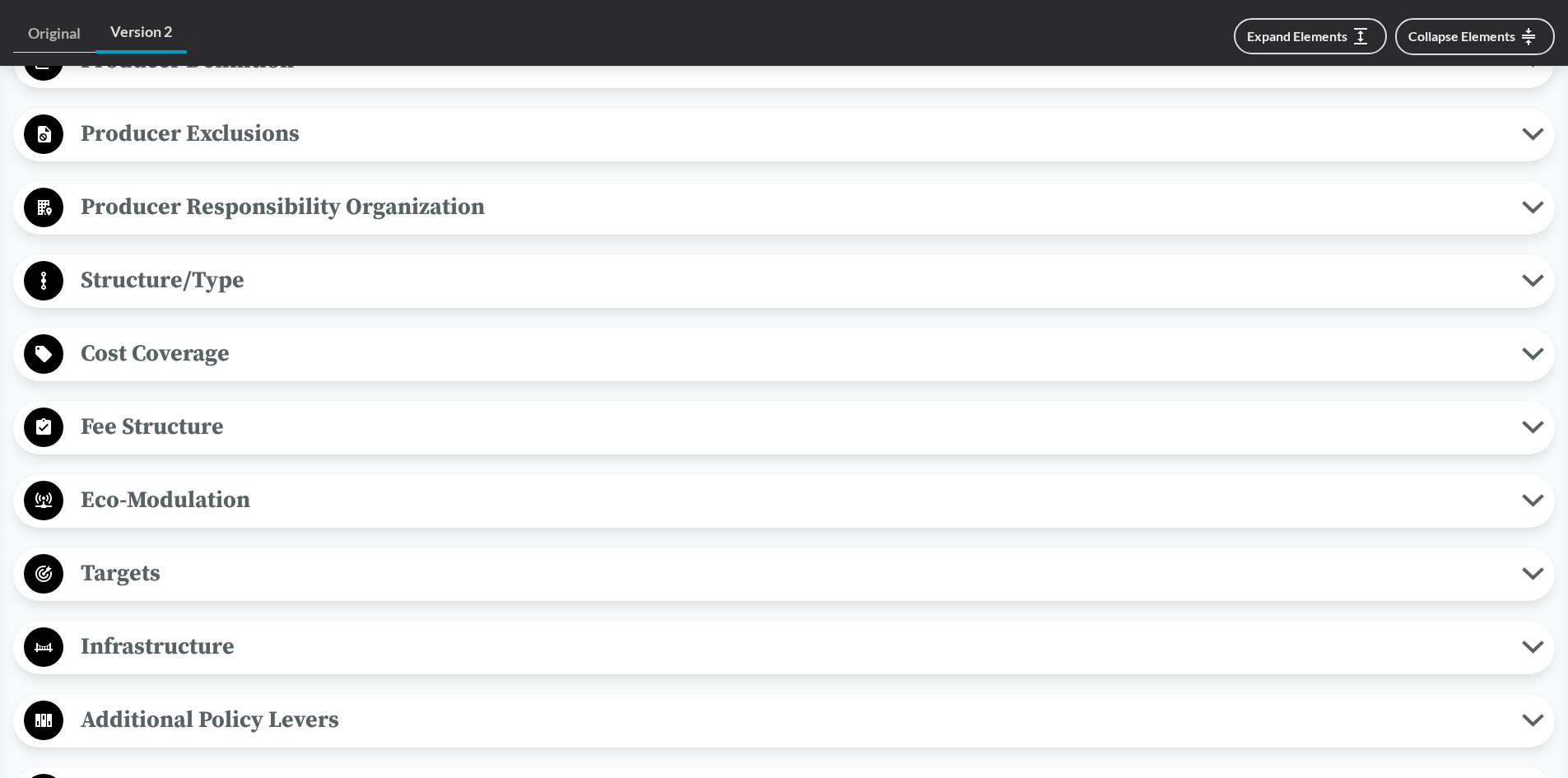
scroll to position [988, 0]
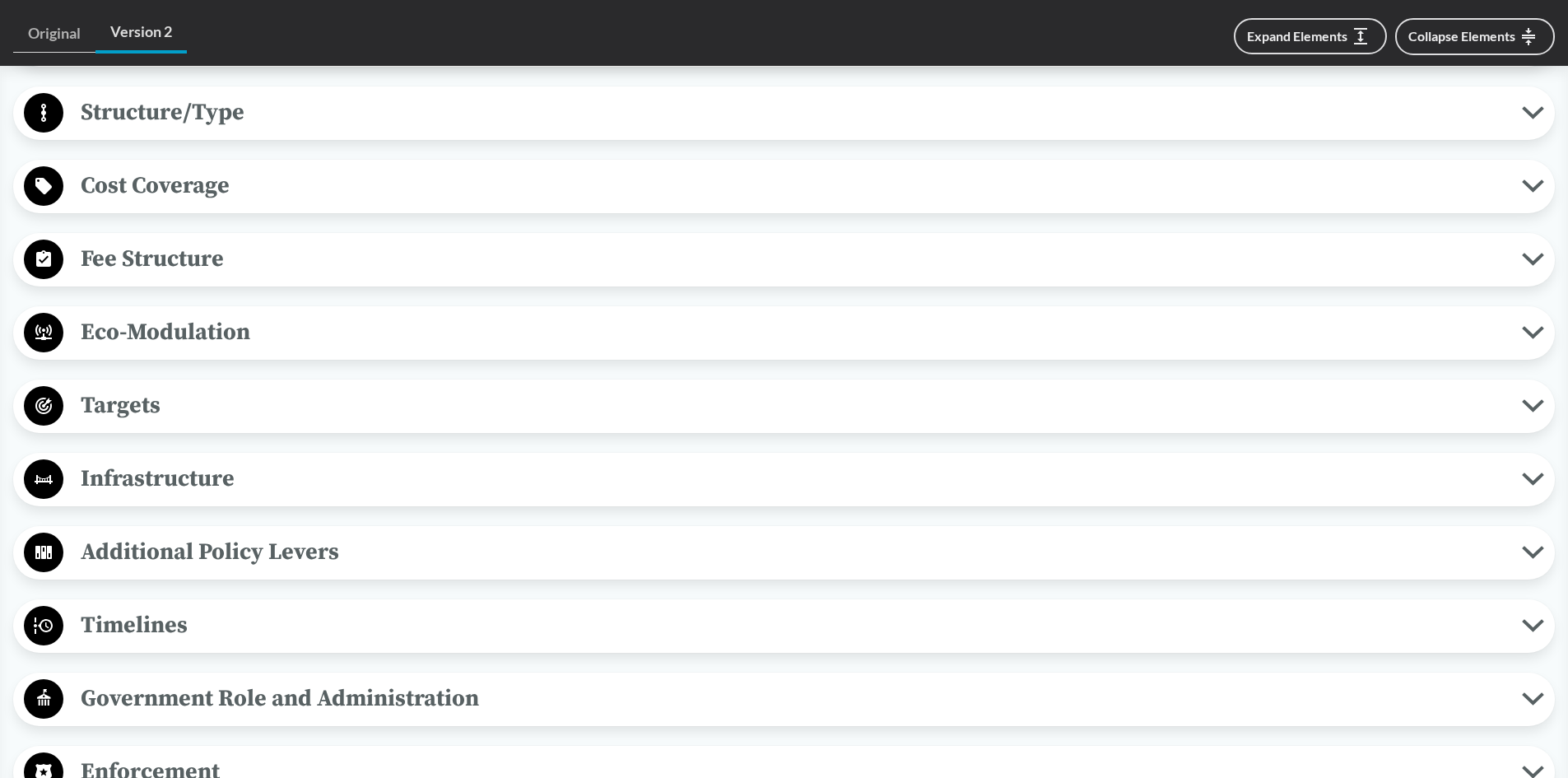
click at [330, 618] on span "Timelines" at bounding box center [792, 625] width 1459 height 37
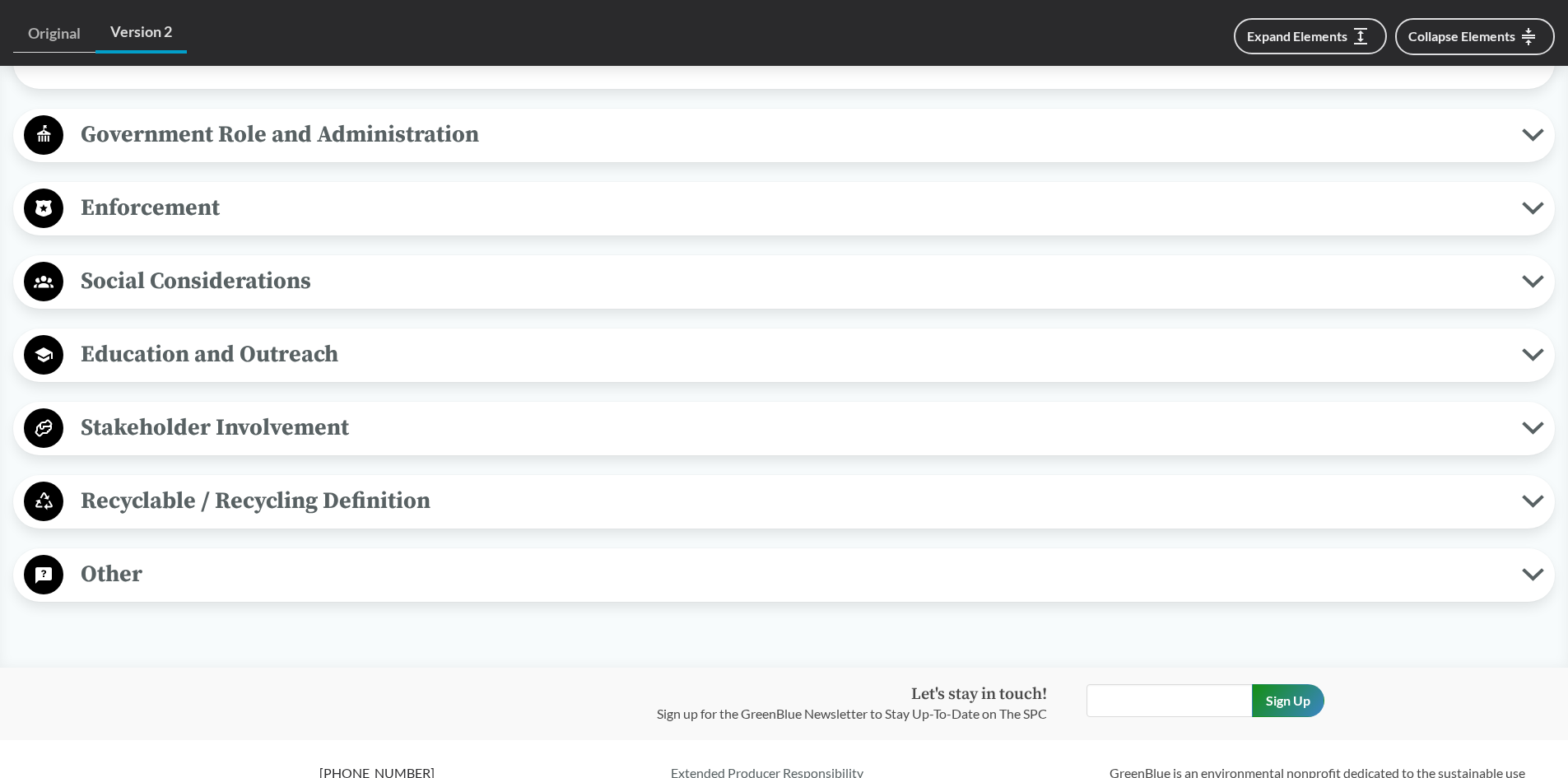
scroll to position [1811, 0]
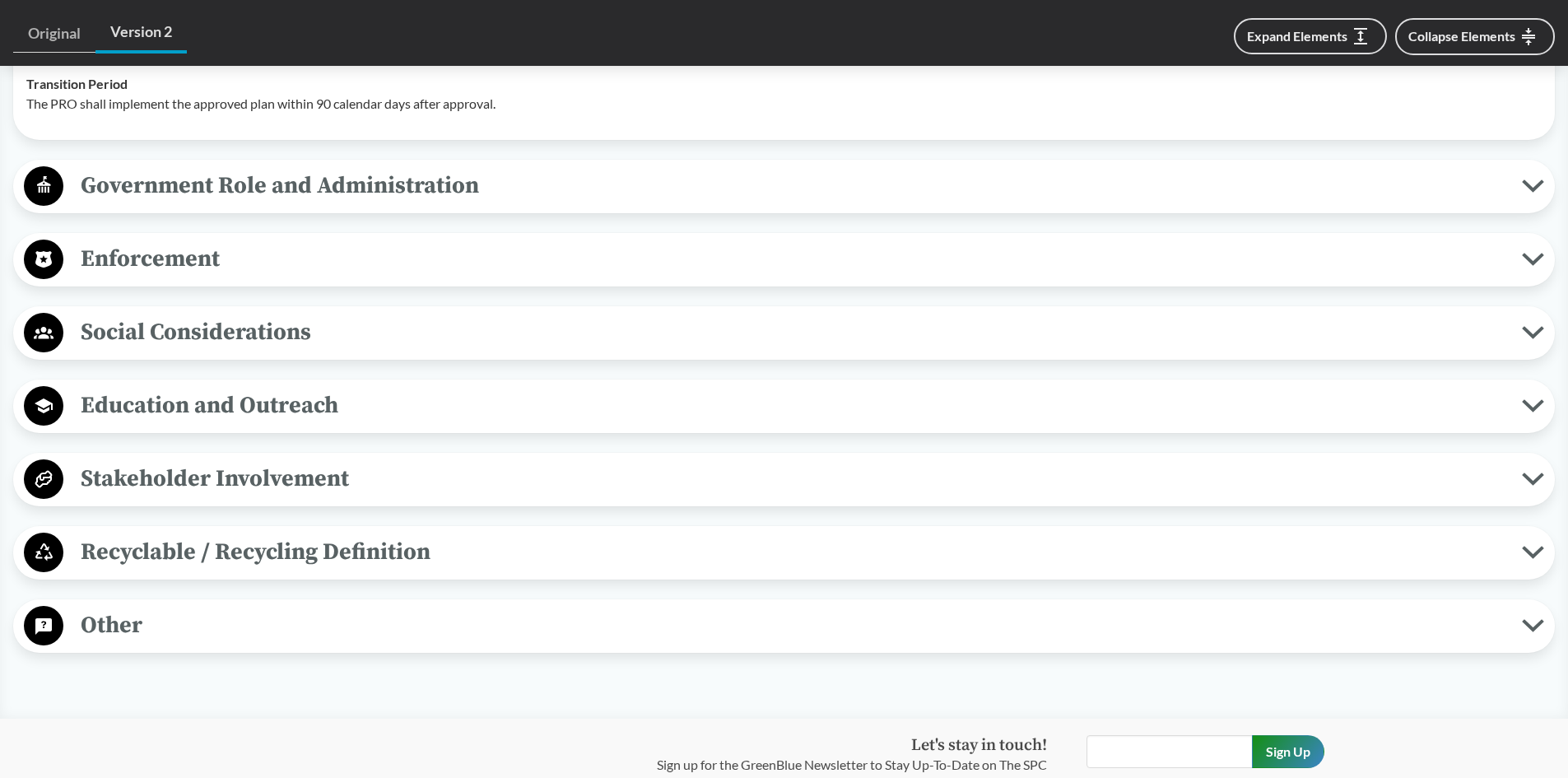
click at [194, 264] on span "Enforcement" at bounding box center [792, 259] width 1459 height 37
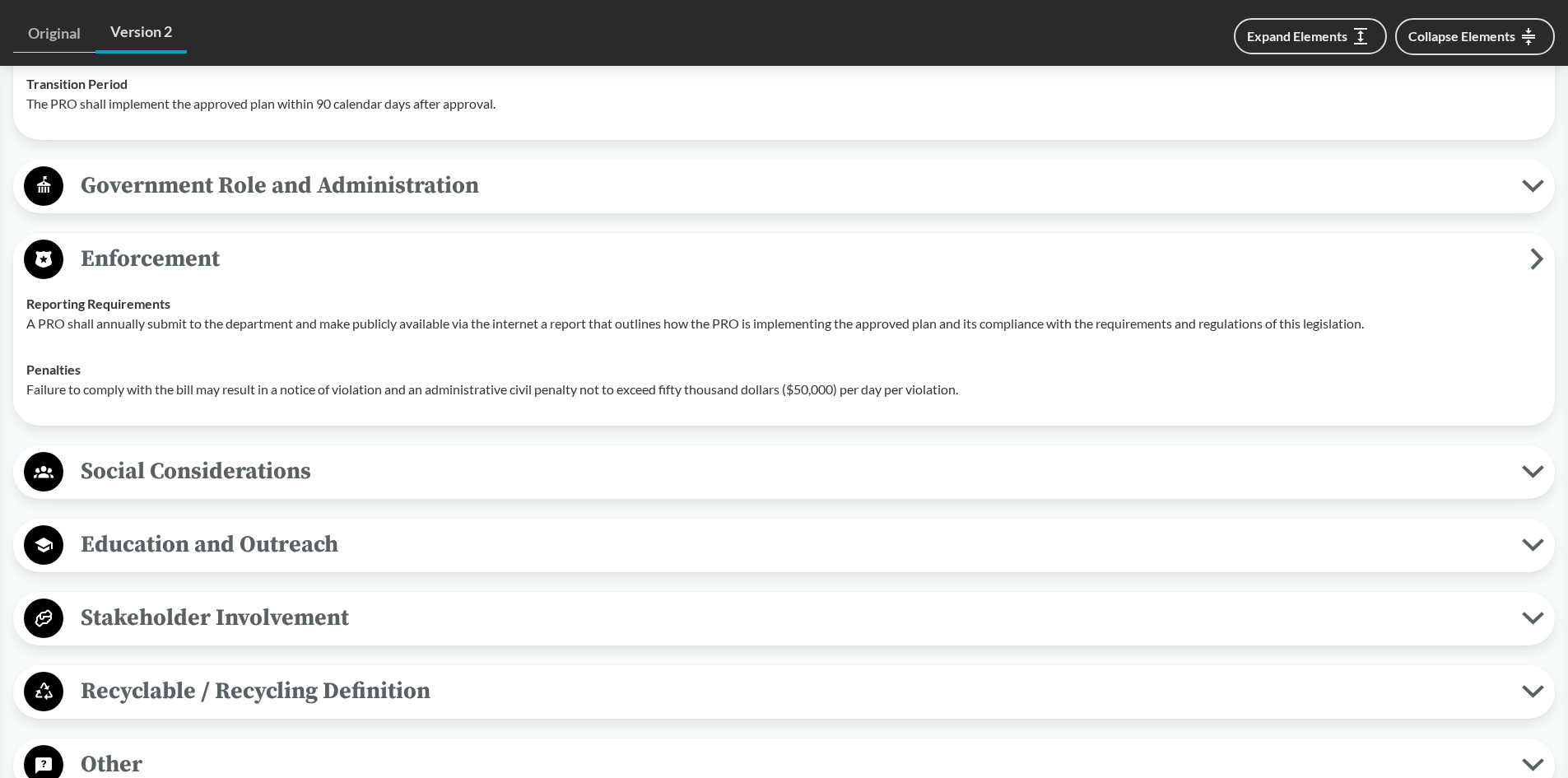
click at [196, 264] on span "Enforcement" at bounding box center [797, 259] width 1467 height 37
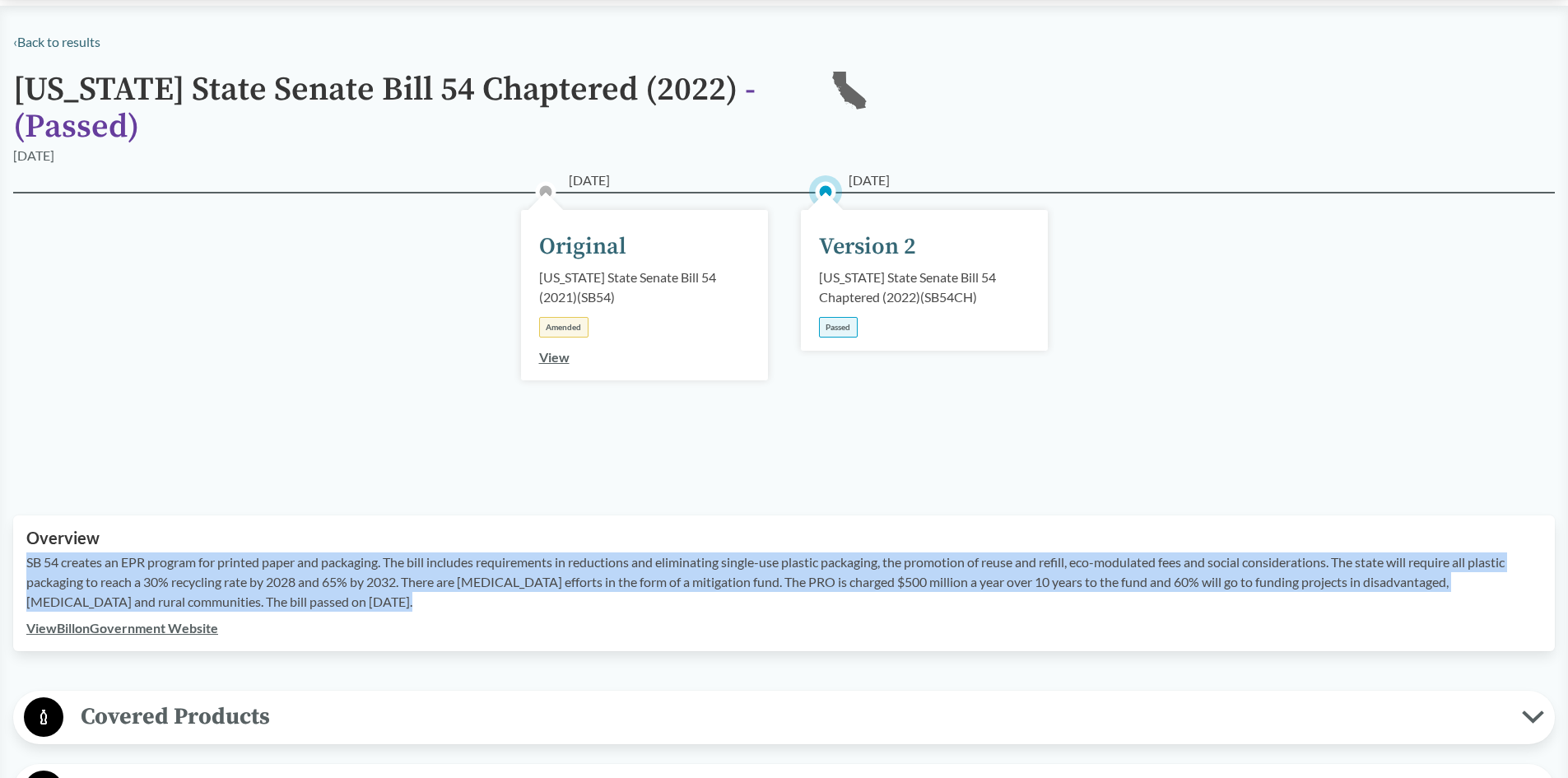
scroll to position [0, 0]
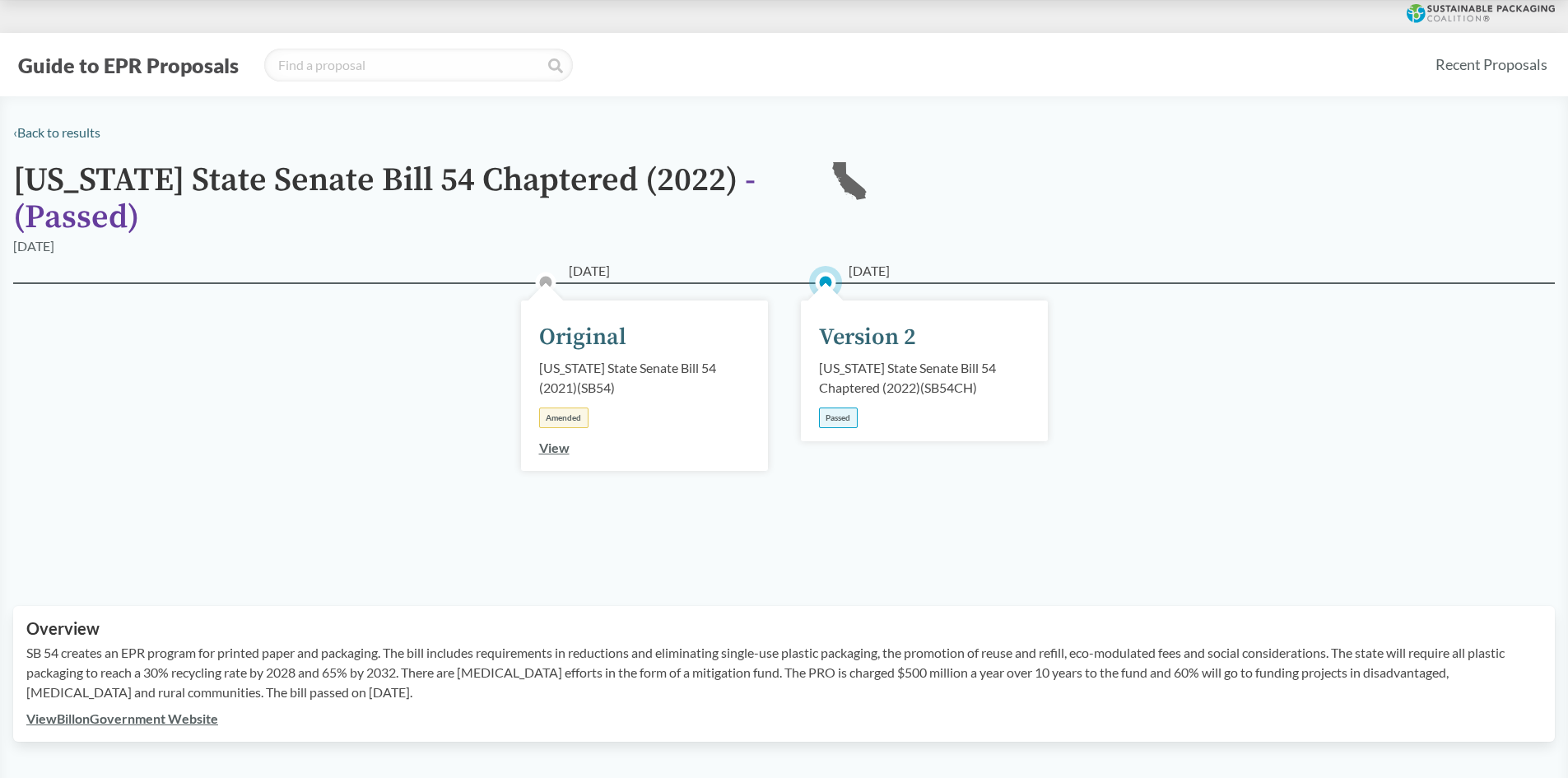
click at [673, 419] on div "[DATE] Original [US_STATE] State Senate Bill 54 (2021) ( SB54 ) Amended View" at bounding box center [644, 386] width 247 height 170
click at [832, 416] on div "Passed" at bounding box center [838, 418] width 38 height 21
click at [855, 385] on div "[US_STATE] State Senate Bill 54 Chaptered (2022) ( SB54CH )" at bounding box center [924, 377] width 211 height 39
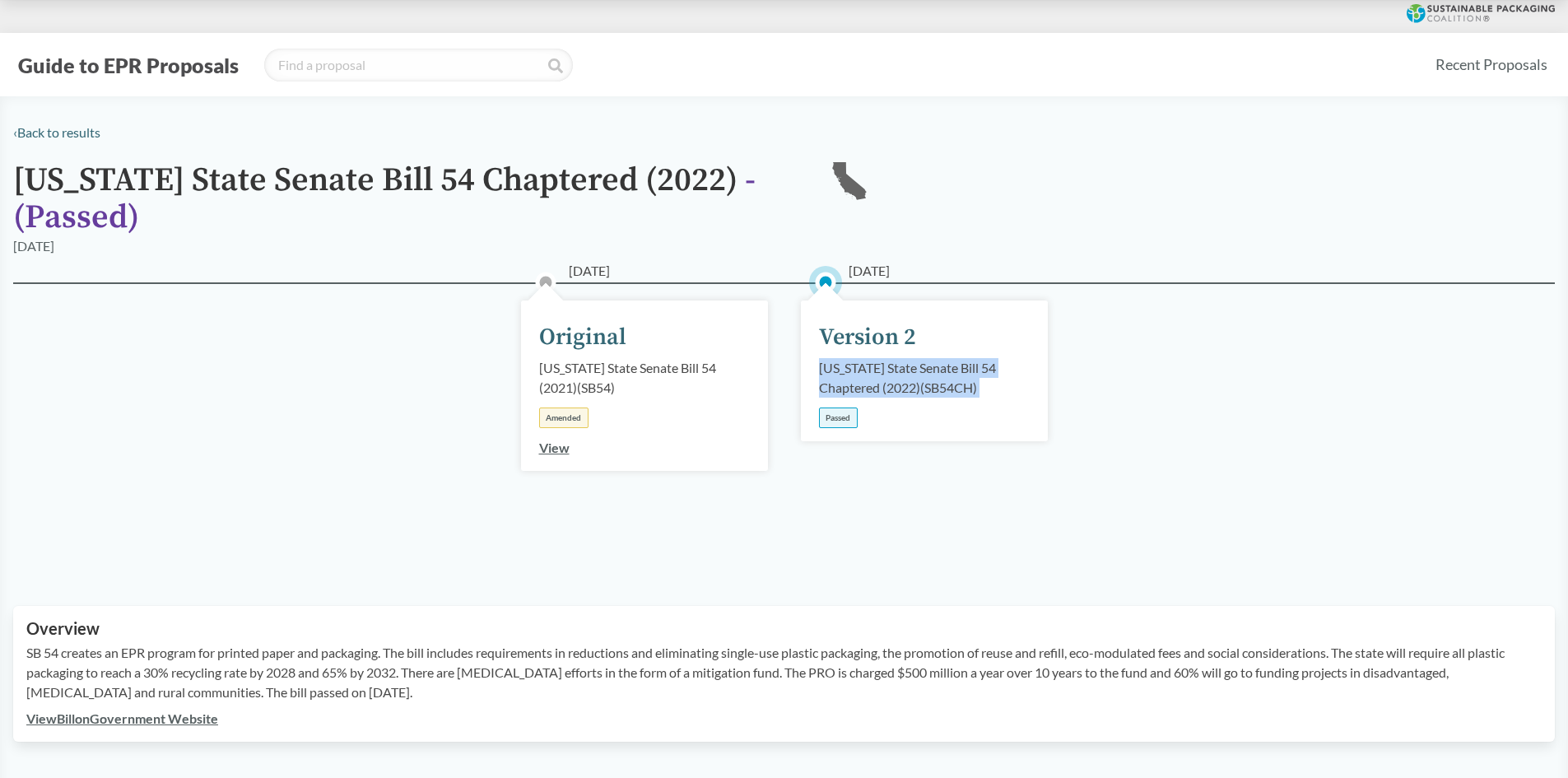
type input "[US_STATE]"
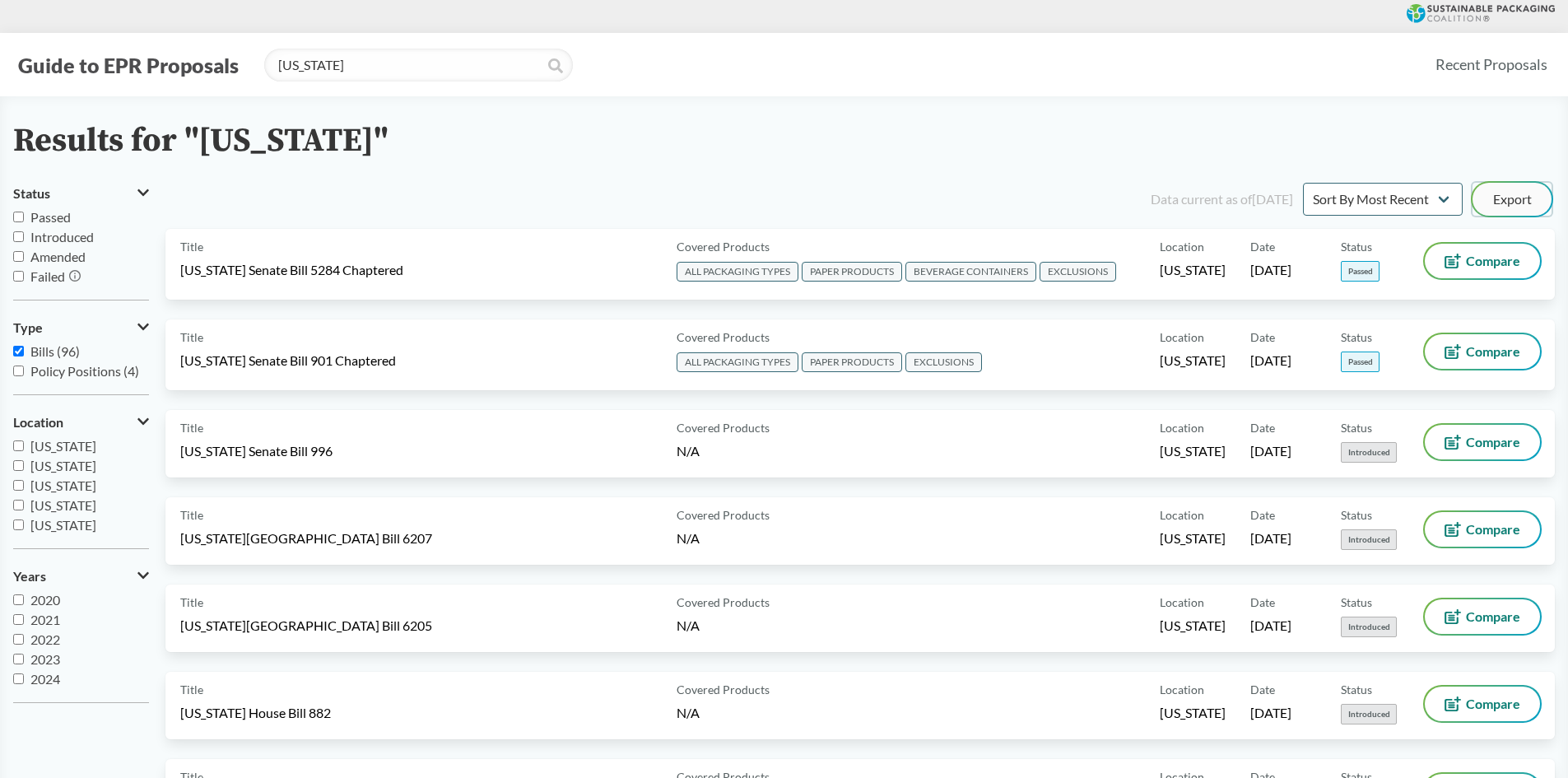
click at [1522, 206] on button "Export" at bounding box center [1512, 199] width 79 height 33
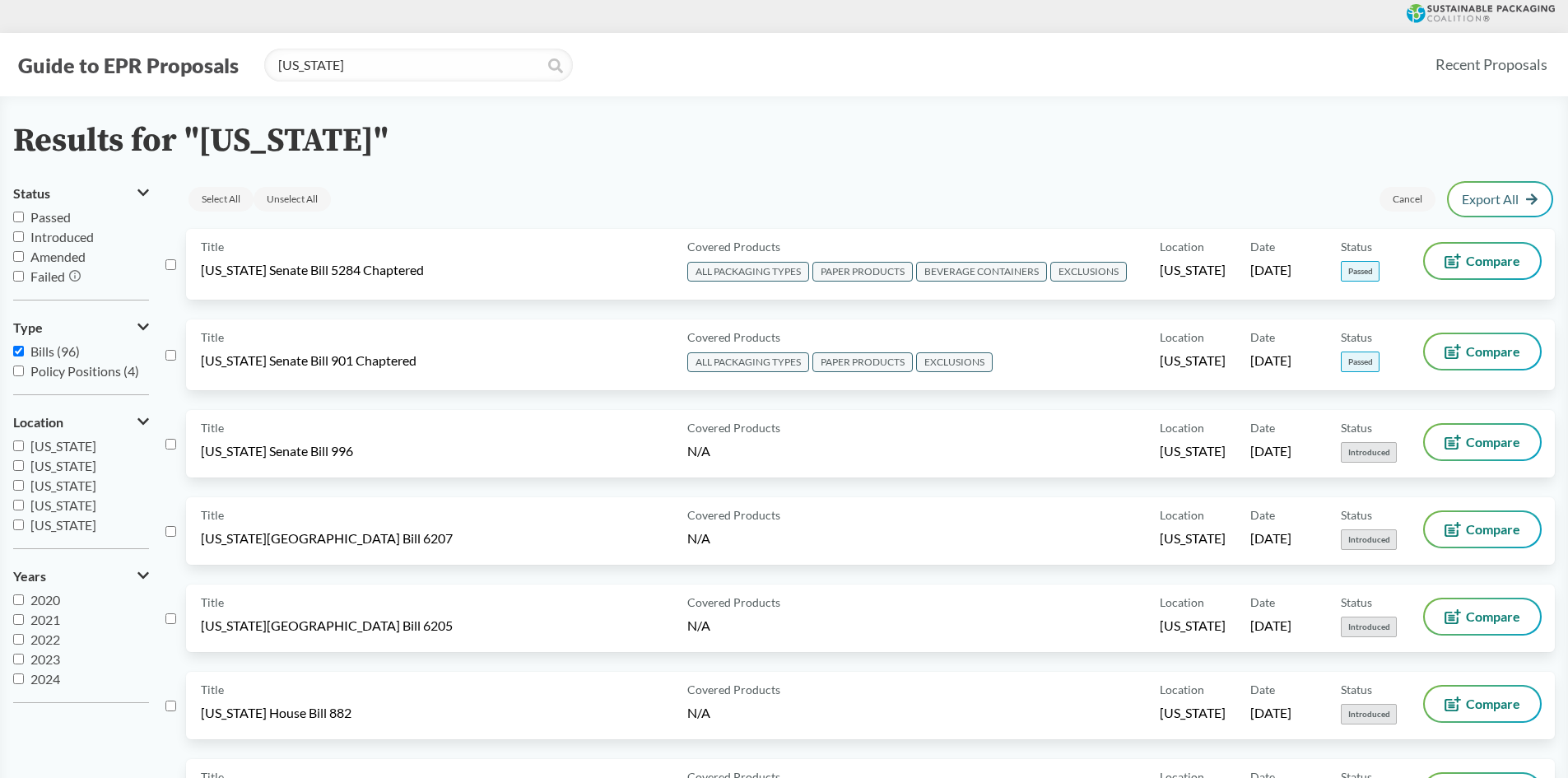
click at [746, 87] on div "Guide to EPR Proposals [US_STATE] Recent Proposals" at bounding box center [784, 64] width 1568 height 64
drag, startPoint x: 164, startPoint y: 0, endPoint x: 680, endPoint y: 2, distance: 516.0
click at [680, 2] on div at bounding box center [784, 16] width 1568 height 33
